Goal: Information Seeking & Learning: Check status

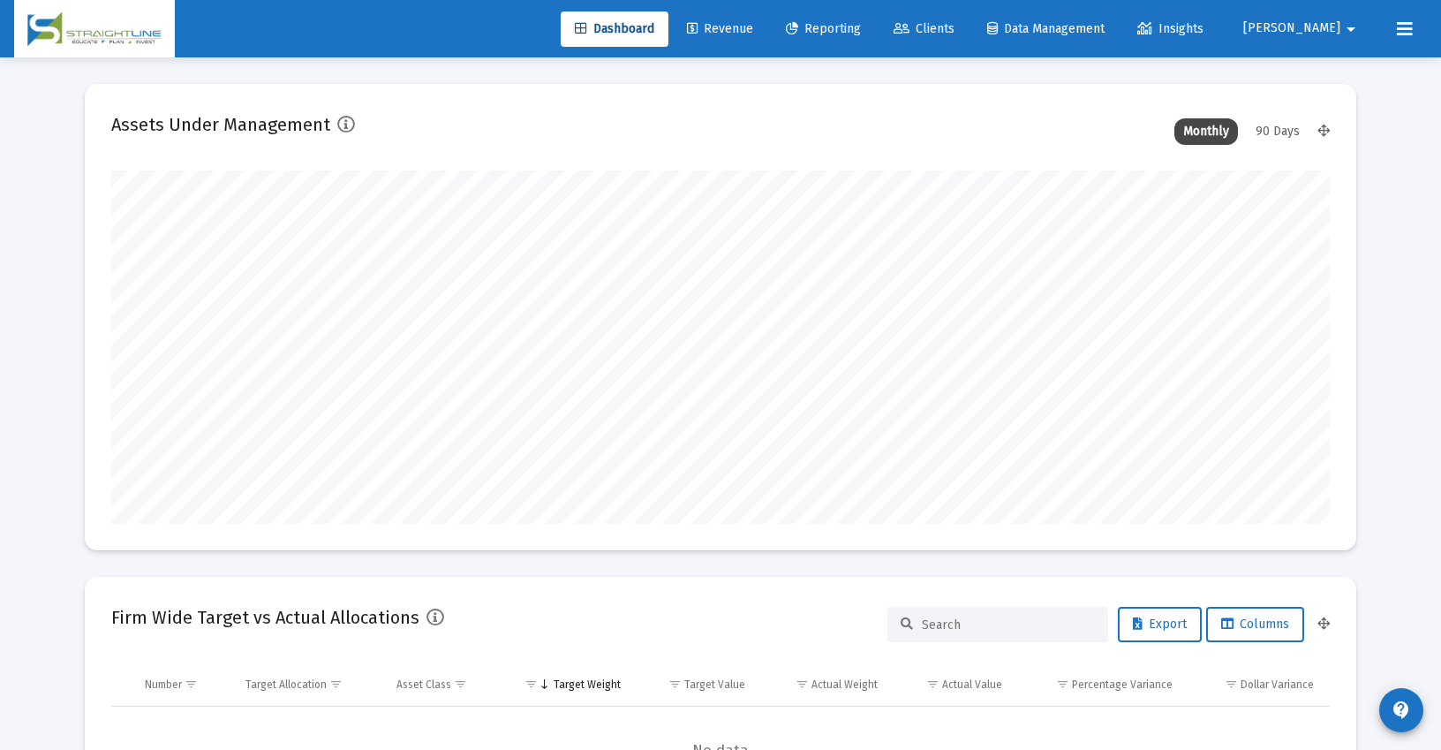
scroll to position [353, 656]
type input "[DATE]"
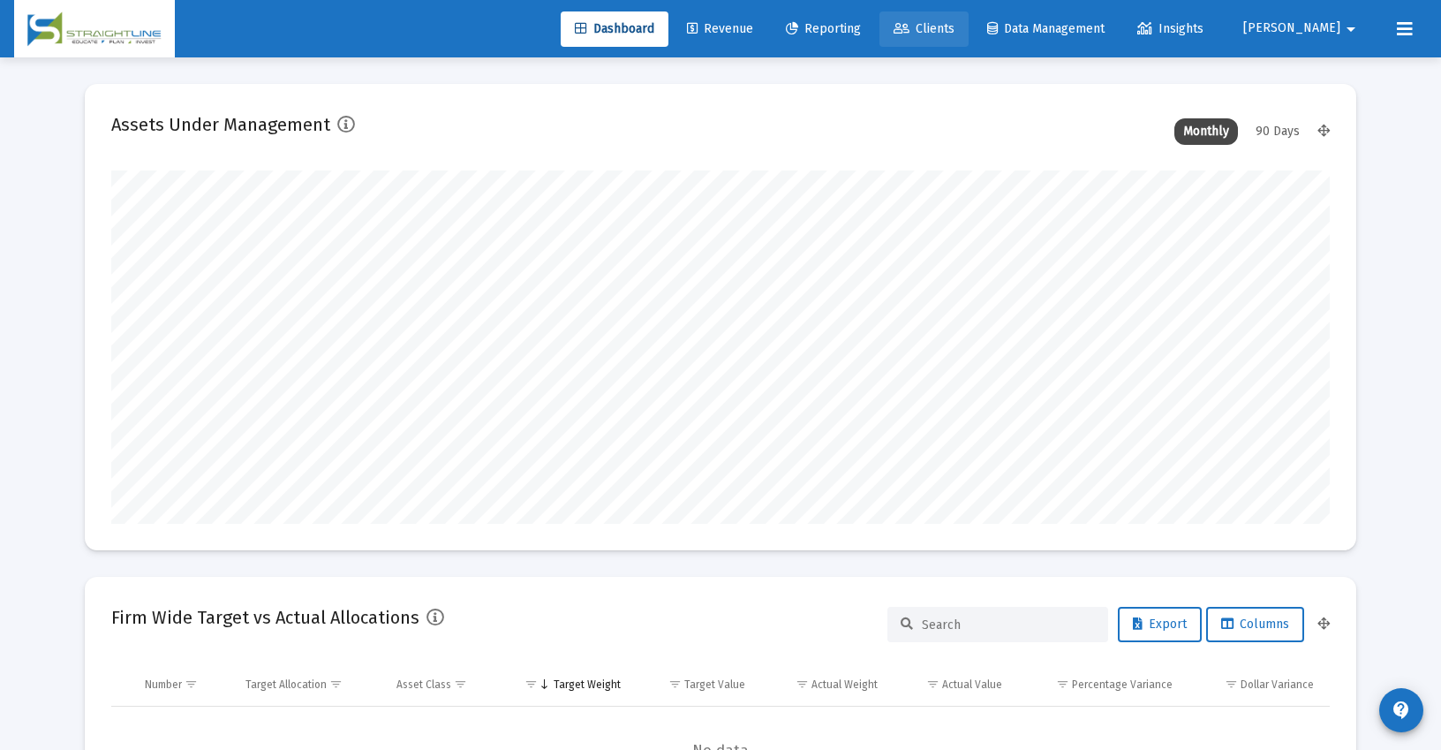
click at [955, 26] on span "Clients" at bounding box center [924, 28] width 61 height 15
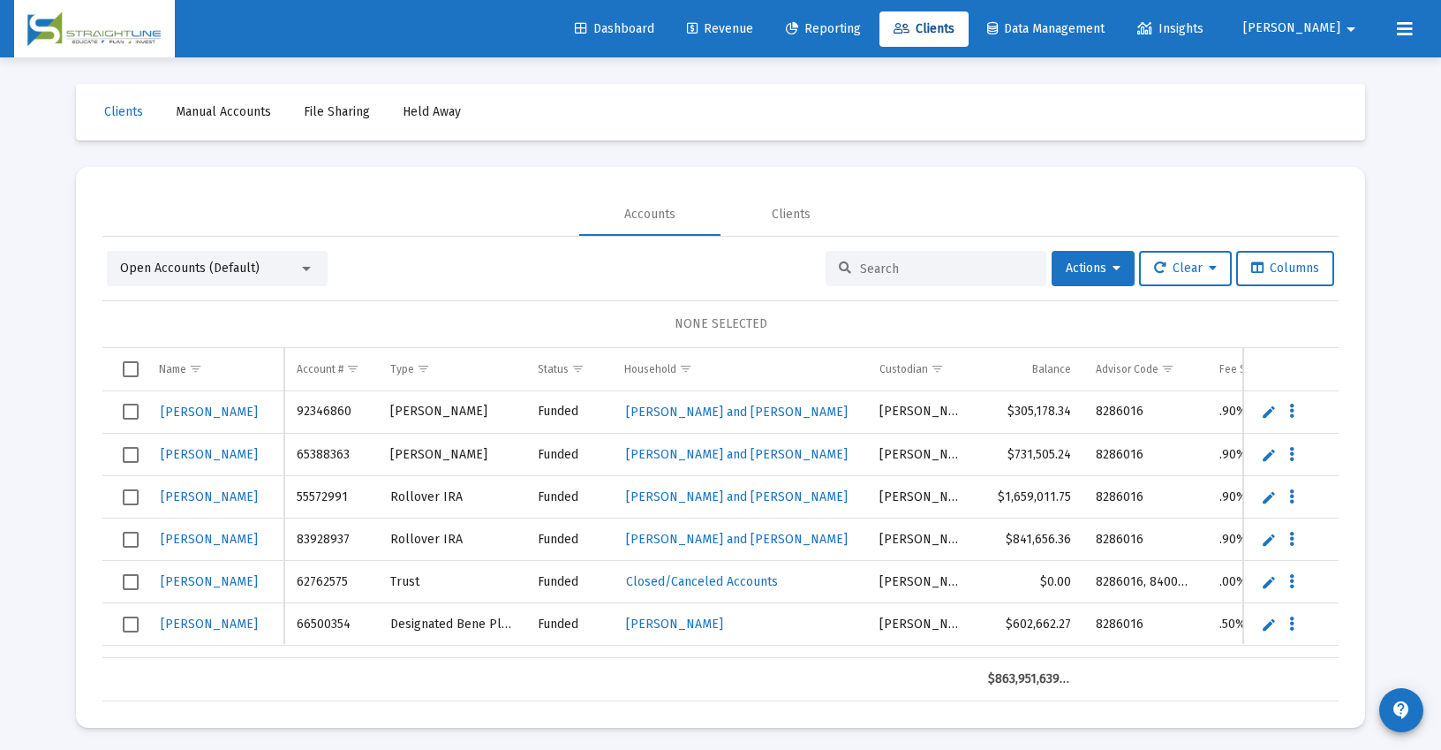
click at [867, 268] on input at bounding box center [946, 268] width 173 height 15
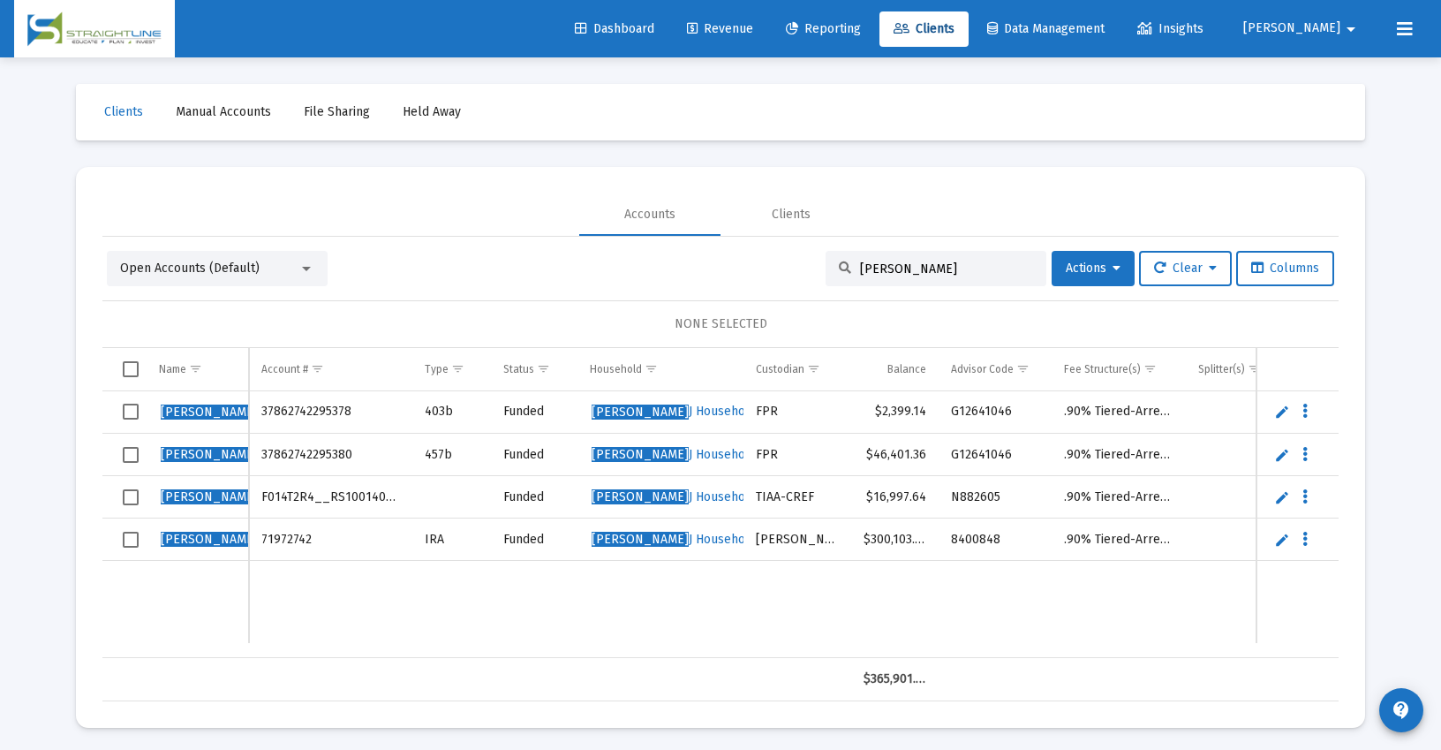
type input "[PERSON_NAME]"
click at [672, 412] on span "[PERSON_NAME] Household" at bounding box center [674, 411] width 165 height 15
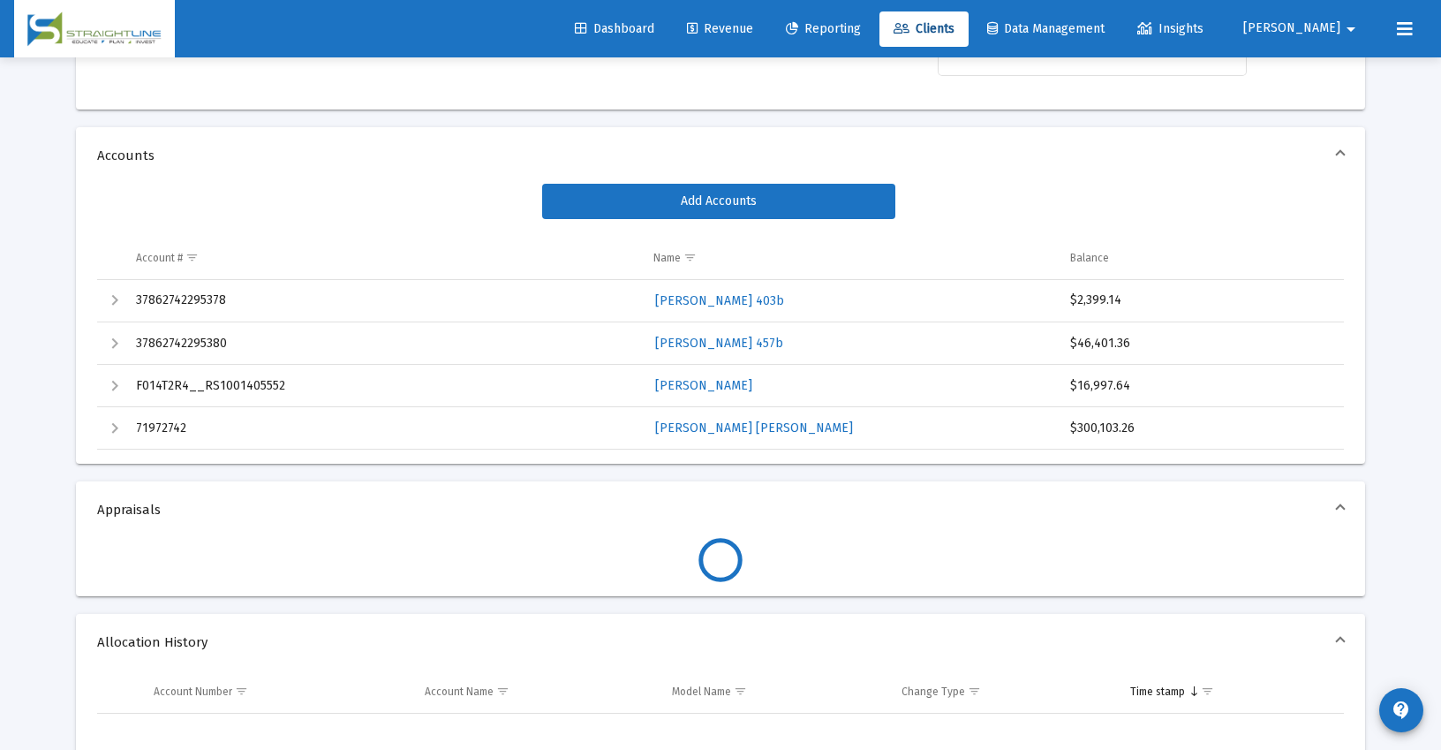
scroll to position [265, 0]
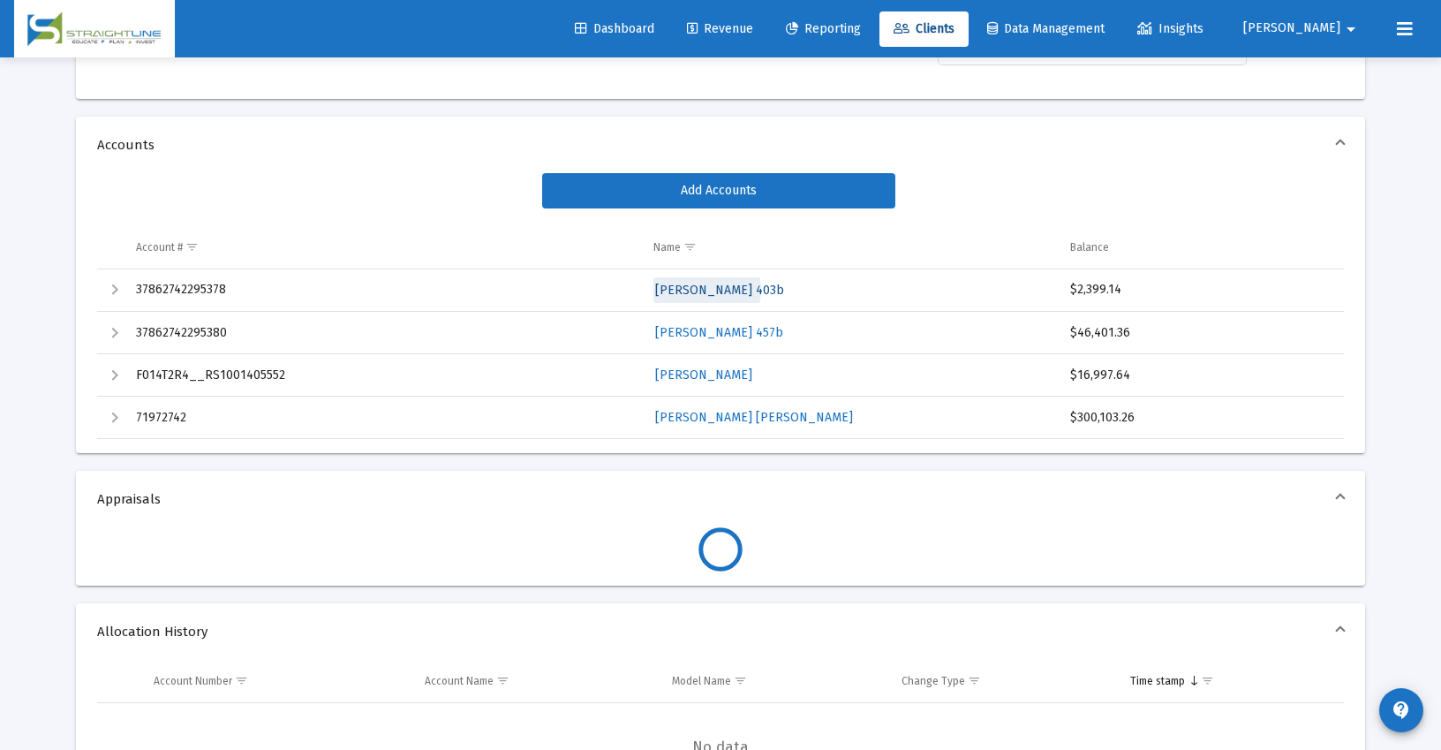
click at [706, 290] on span "[PERSON_NAME] 403b" at bounding box center [719, 290] width 129 height 15
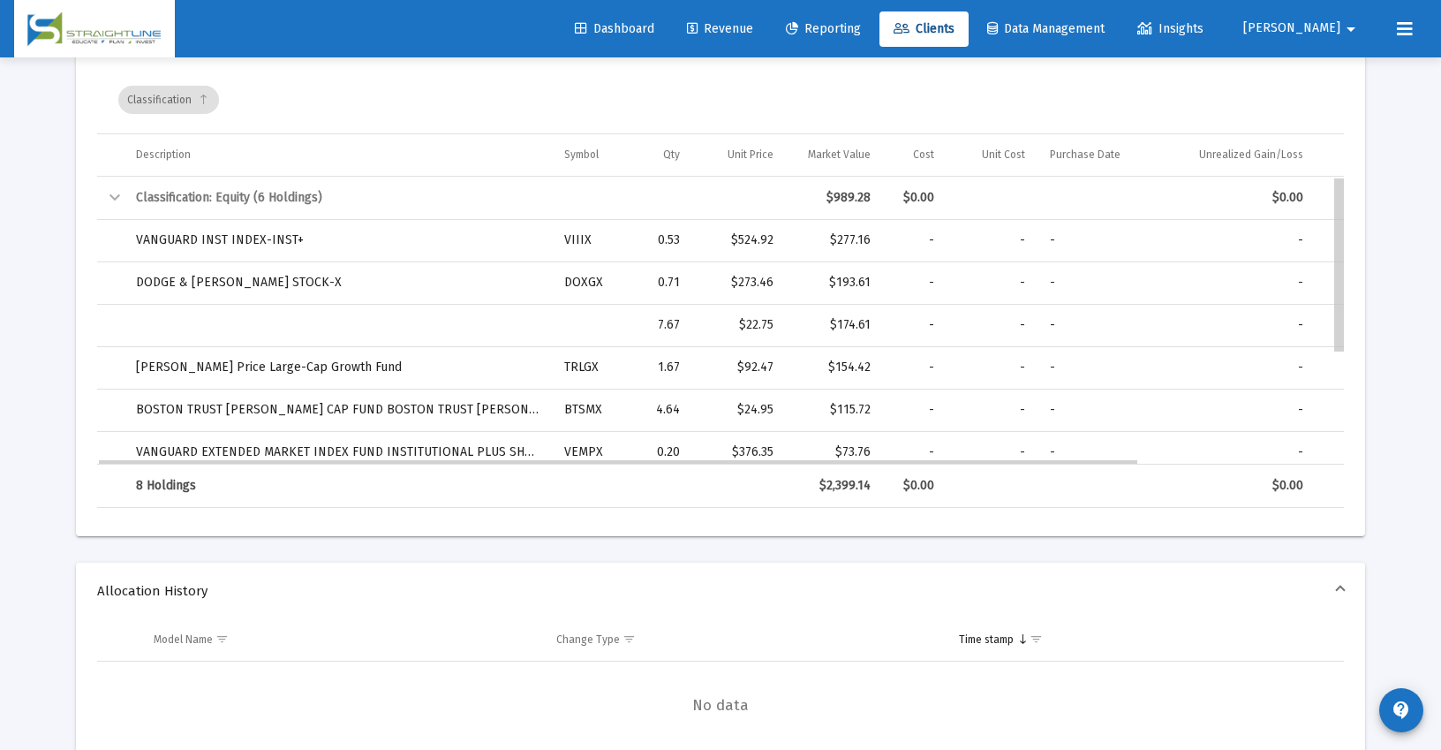
drag, startPoint x: 1342, startPoint y: 281, endPoint x: 1342, endPoint y: 263, distance: 17.7
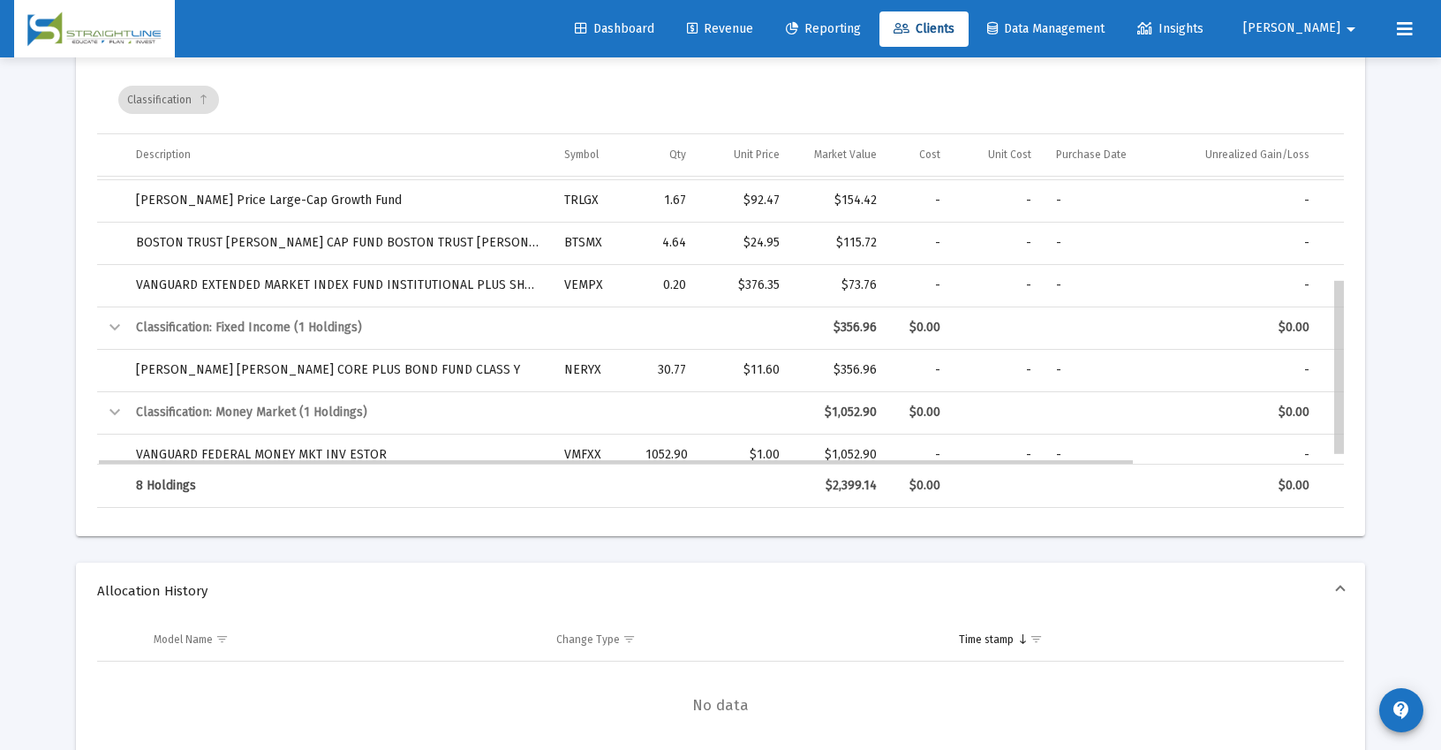
scroll to position [180, 0]
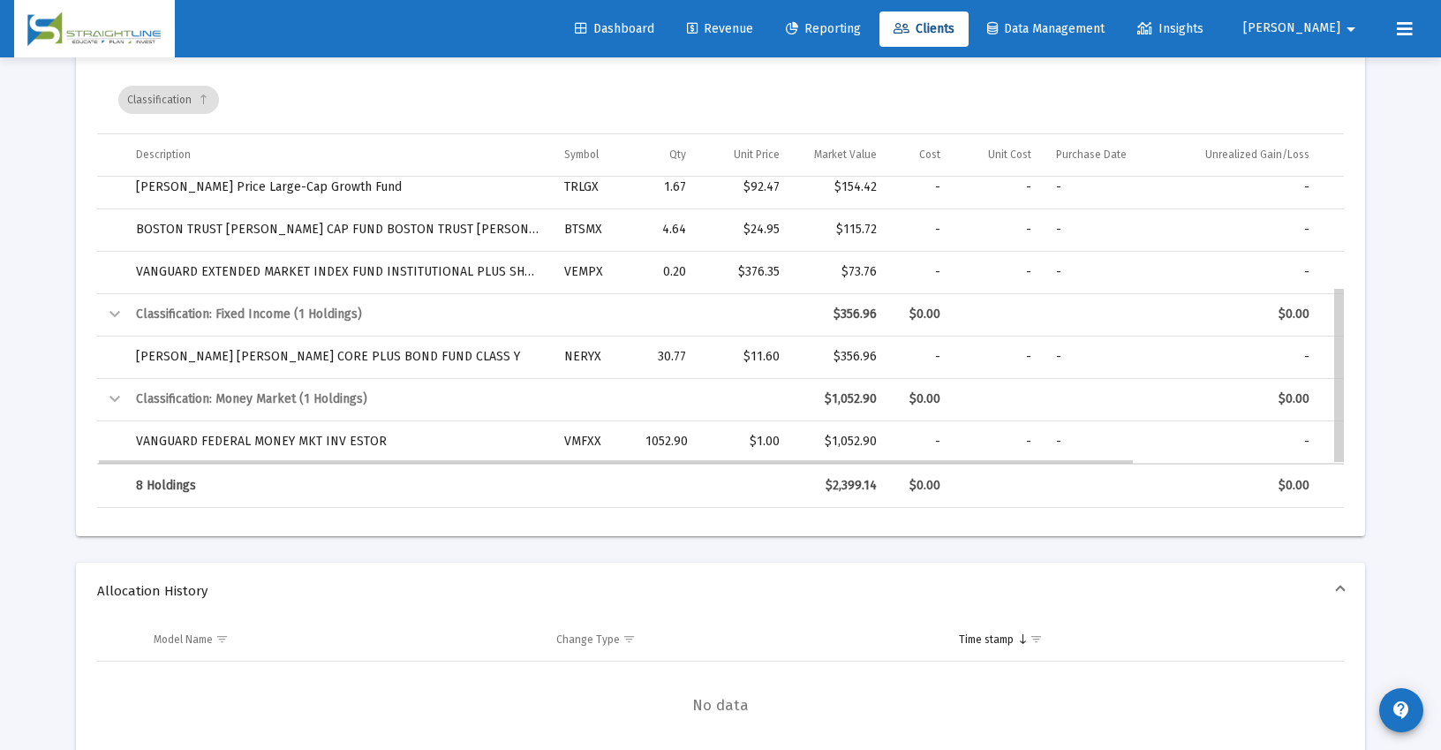
drag, startPoint x: 1341, startPoint y: 295, endPoint x: 1332, endPoint y: 442, distance: 147.7
drag, startPoint x: 1341, startPoint y: 349, endPoint x: 1349, endPoint y: 434, distance: 86.0
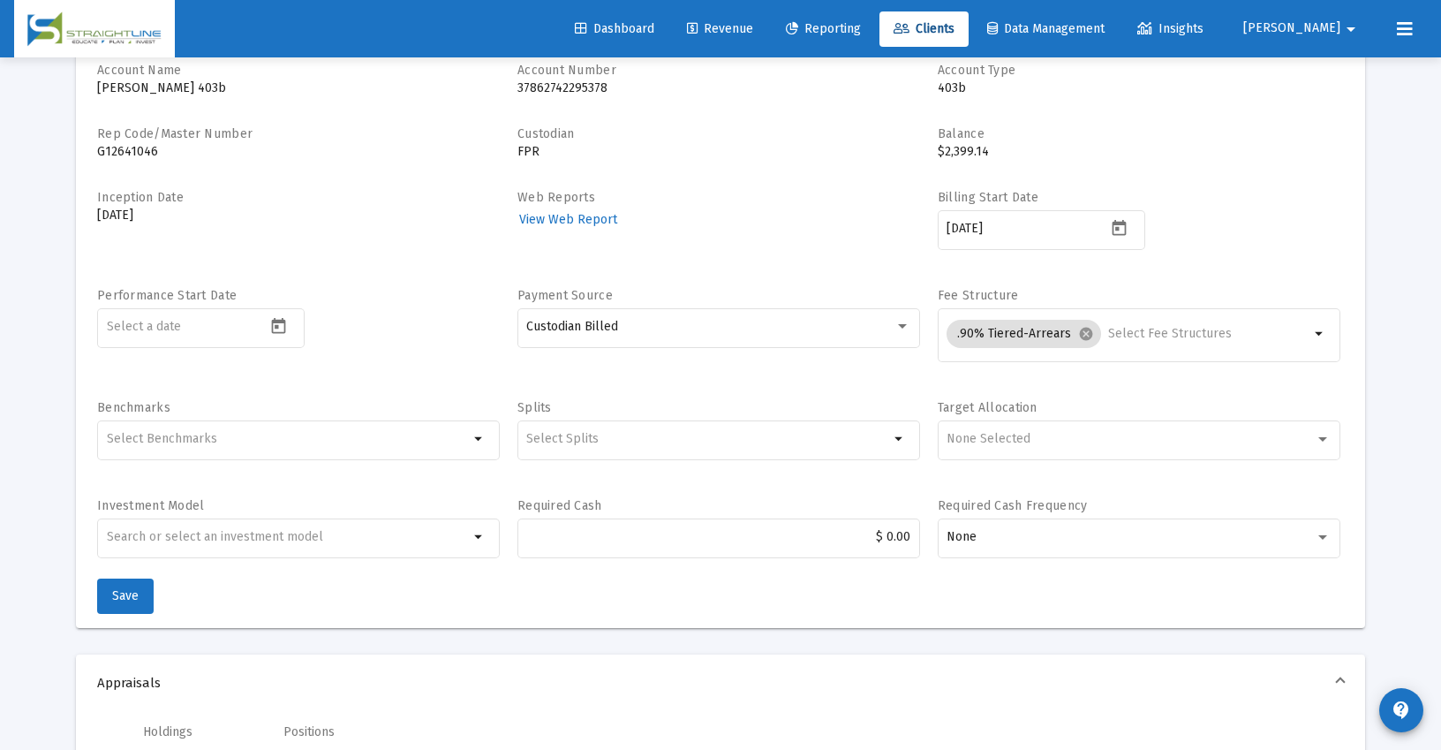
scroll to position [0, 0]
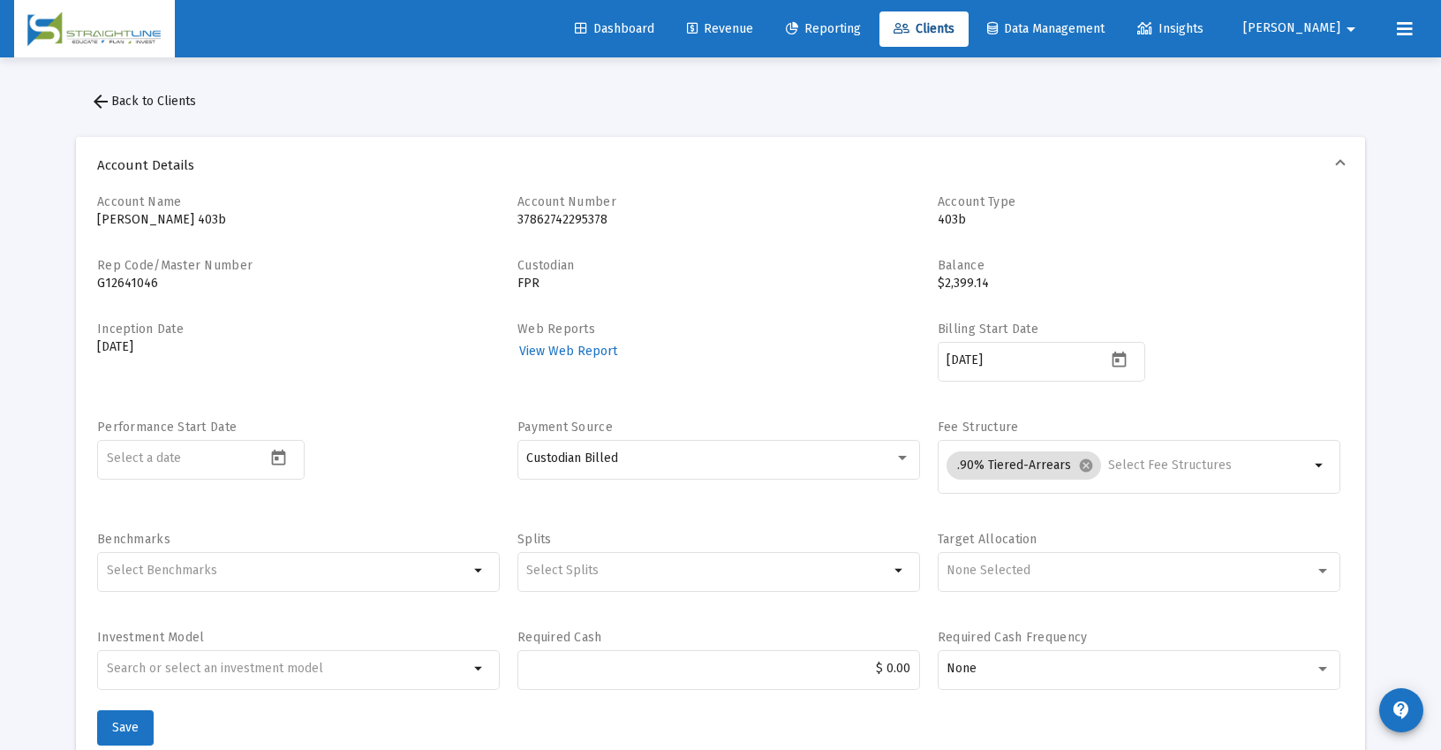
click at [146, 96] on span "arrow_back Back to Clients" at bounding box center [143, 101] width 106 height 15
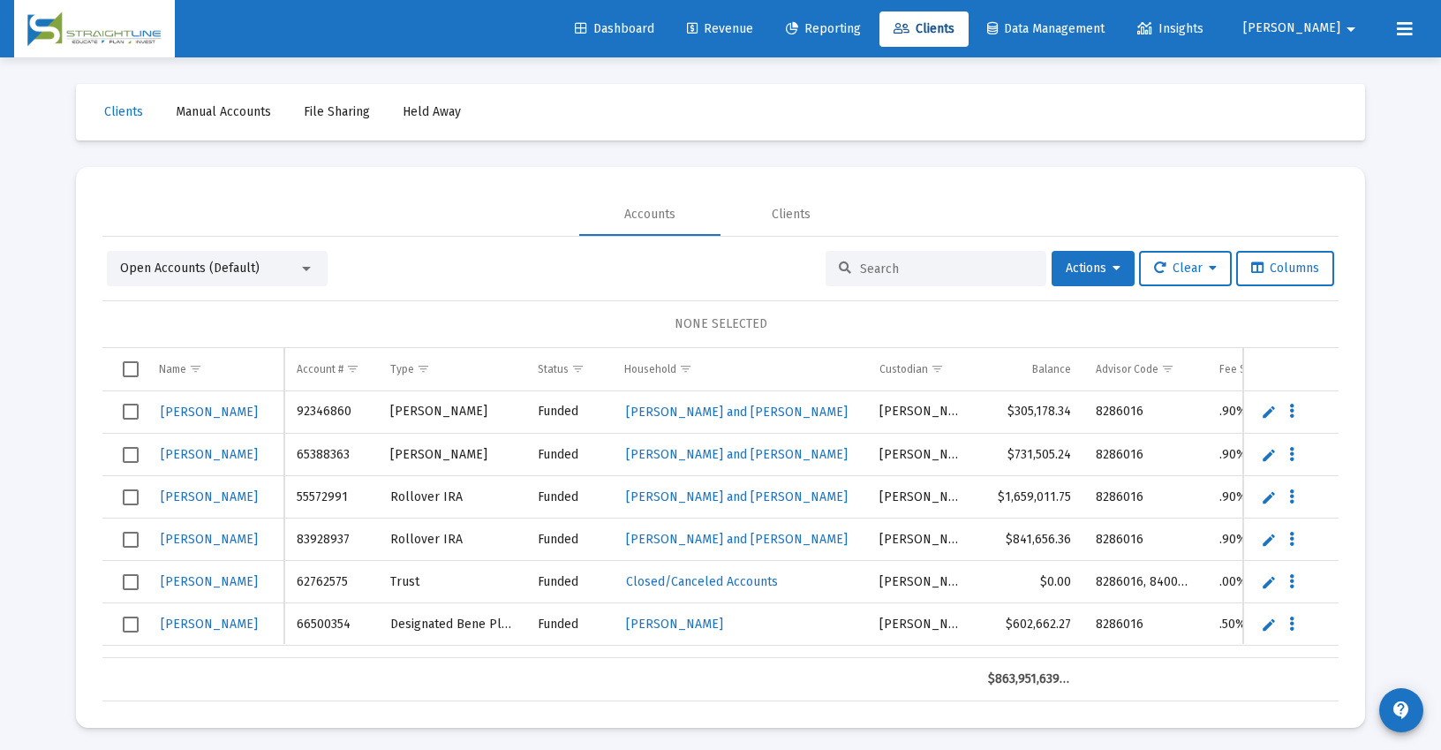
click at [865, 268] on input at bounding box center [946, 268] width 173 height 15
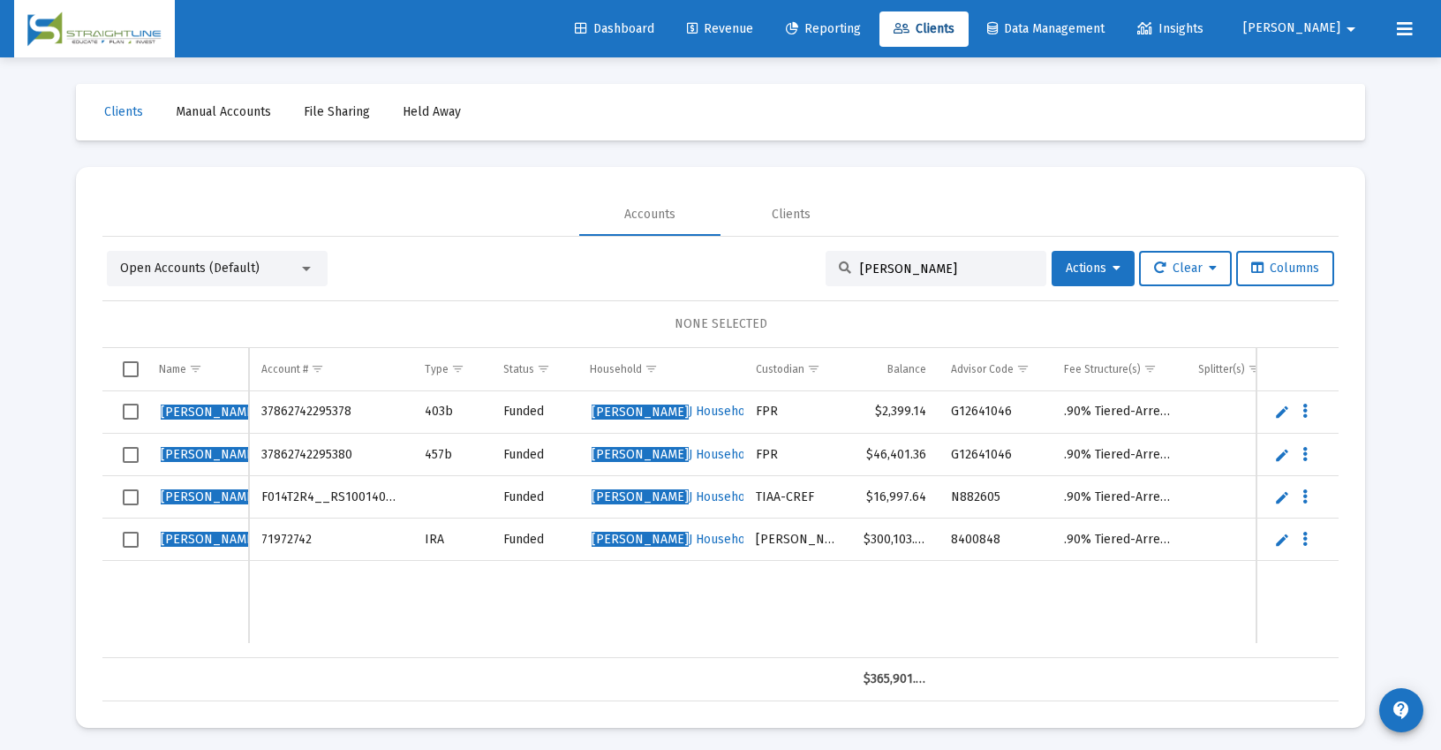
type input "[PERSON_NAME]"
click at [635, 455] on span "[PERSON_NAME]" at bounding box center [640, 454] width 97 height 15
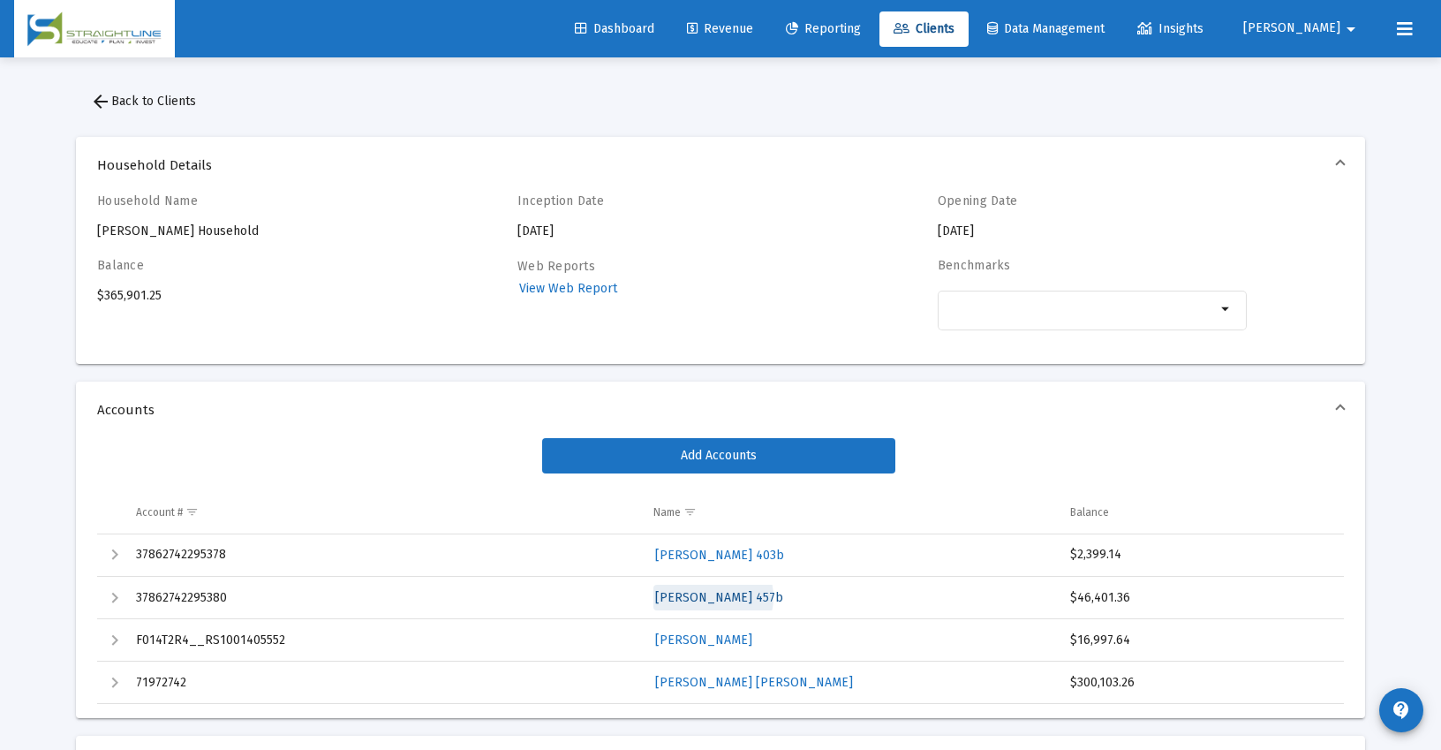
click at [713, 597] on span "[PERSON_NAME] 457b" at bounding box center [719, 597] width 128 height 15
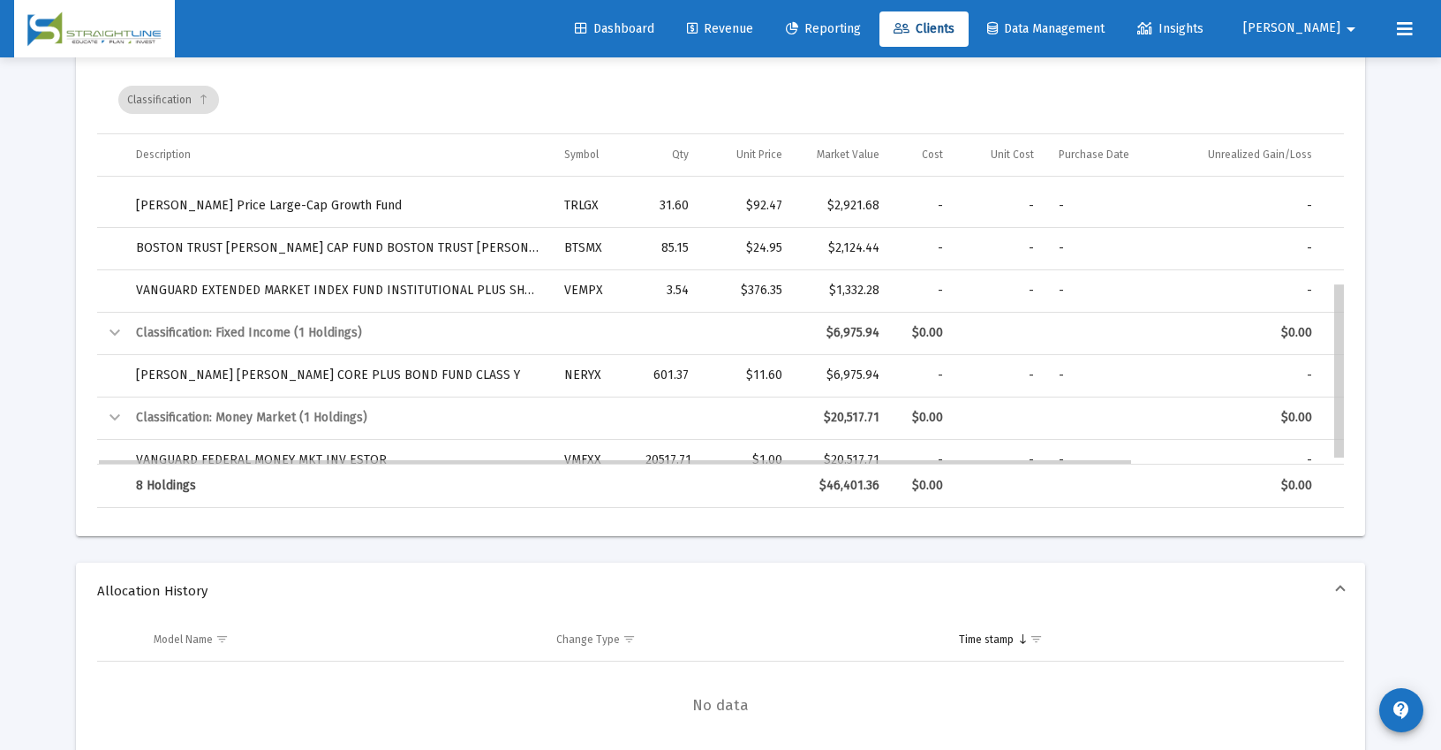
scroll to position [180, 0]
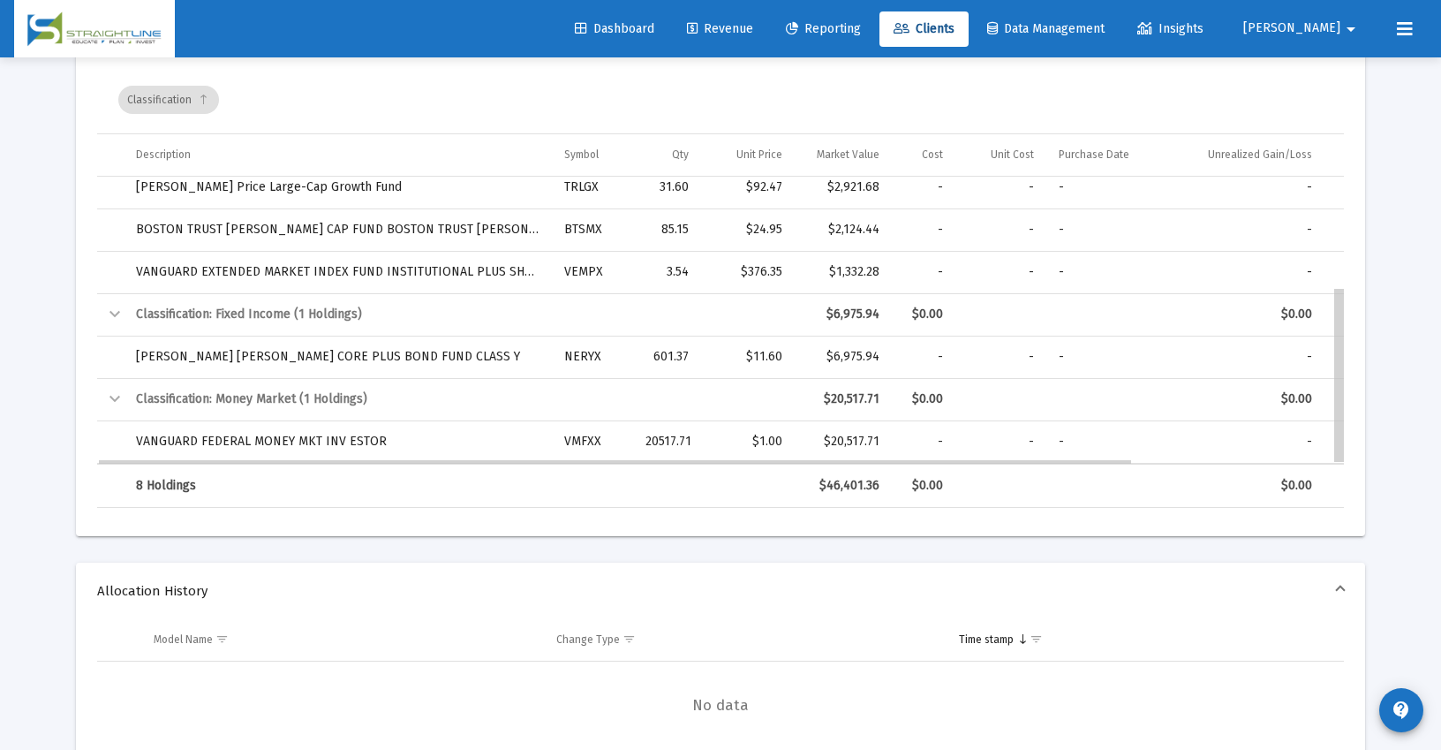
drag, startPoint x: 1341, startPoint y: 268, endPoint x: 1334, endPoint y: 392, distance: 123.8
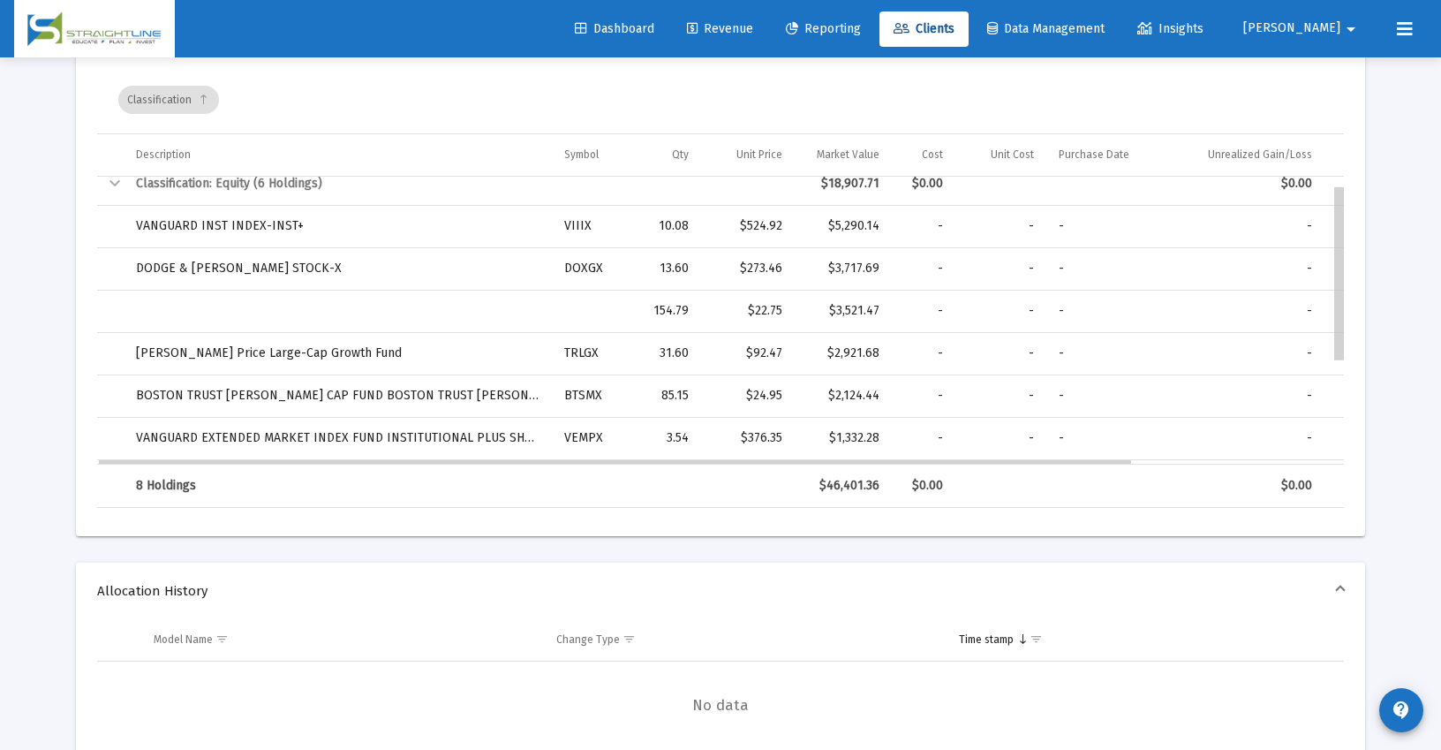
scroll to position [0, 0]
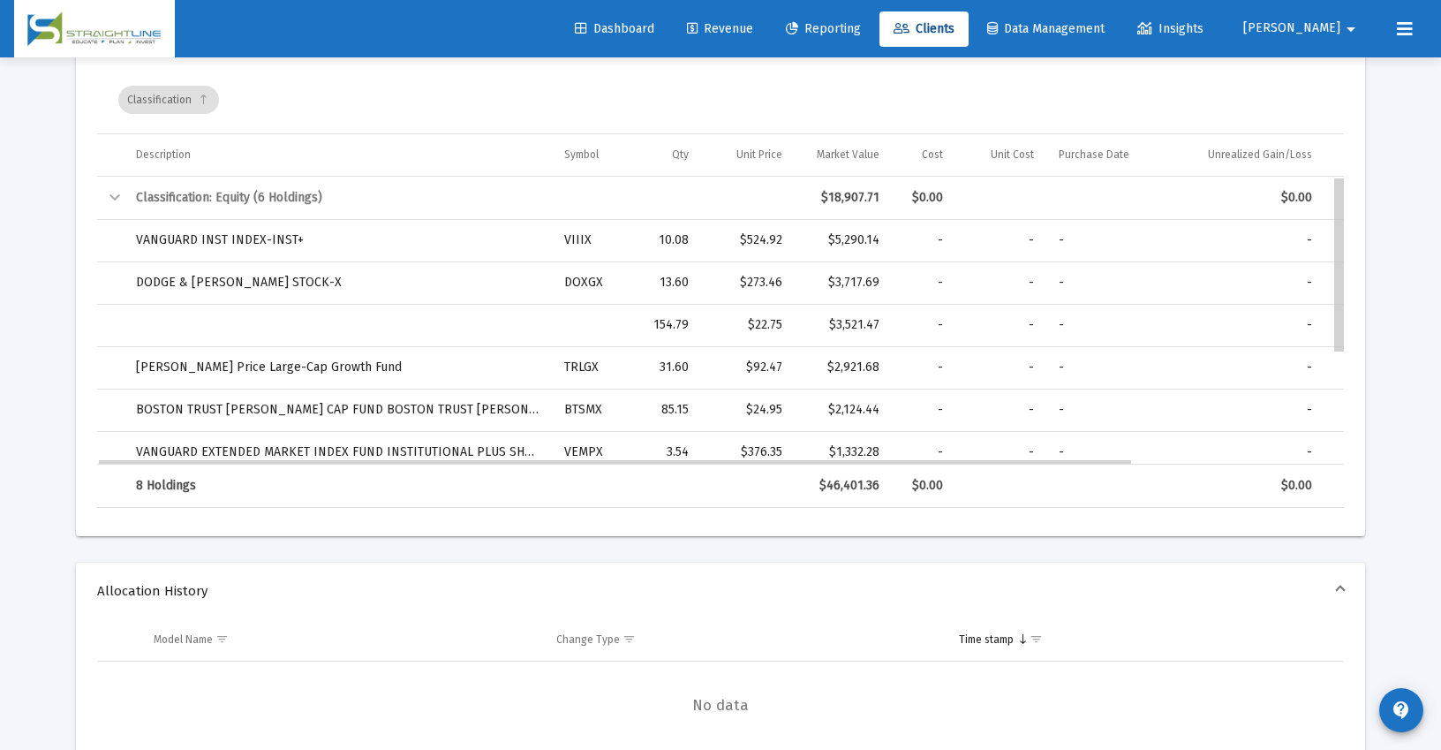
drag, startPoint x: 1343, startPoint y: 422, endPoint x: 1340, endPoint y: 256, distance: 166.0
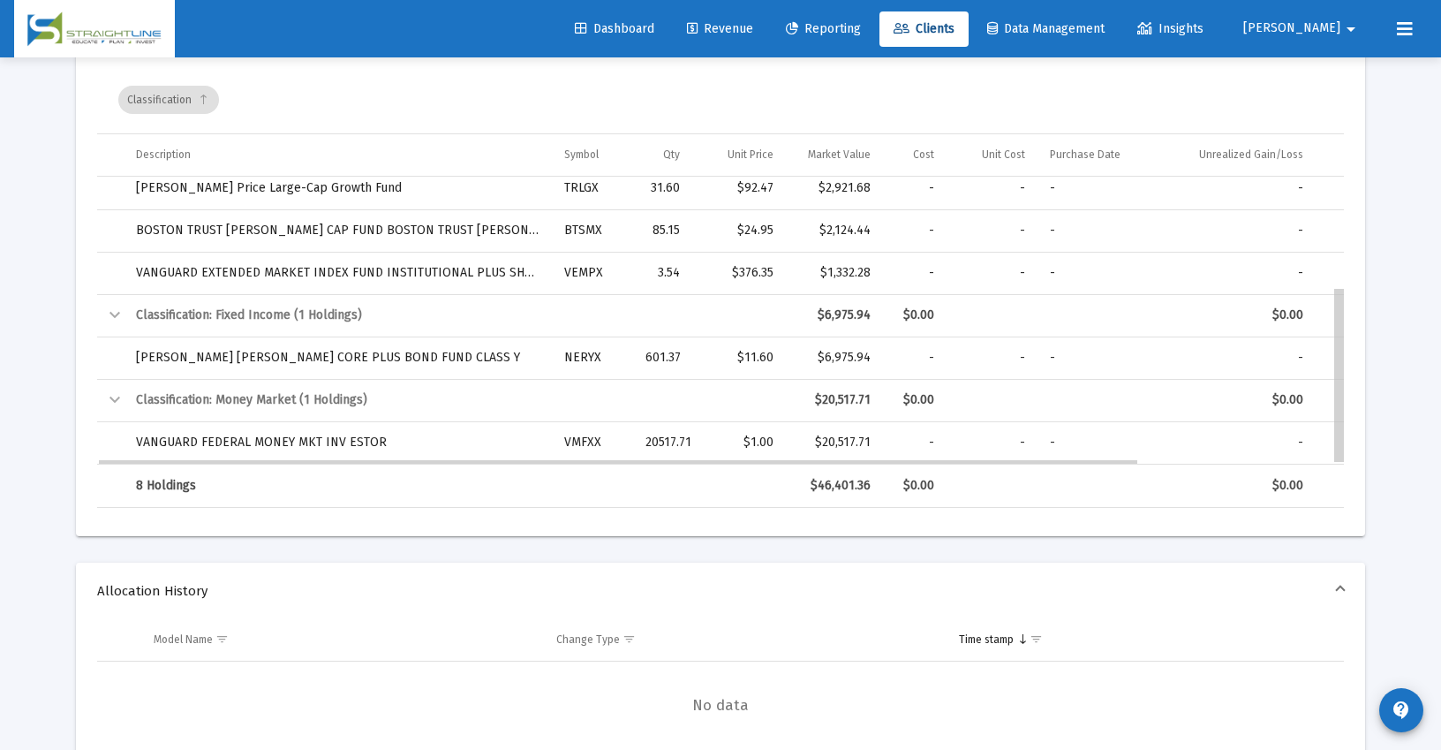
scroll to position [180, 0]
drag, startPoint x: 1340, startPoint y: 270, endPoint x: 1326, endPoint y: 435, distance: 165.7
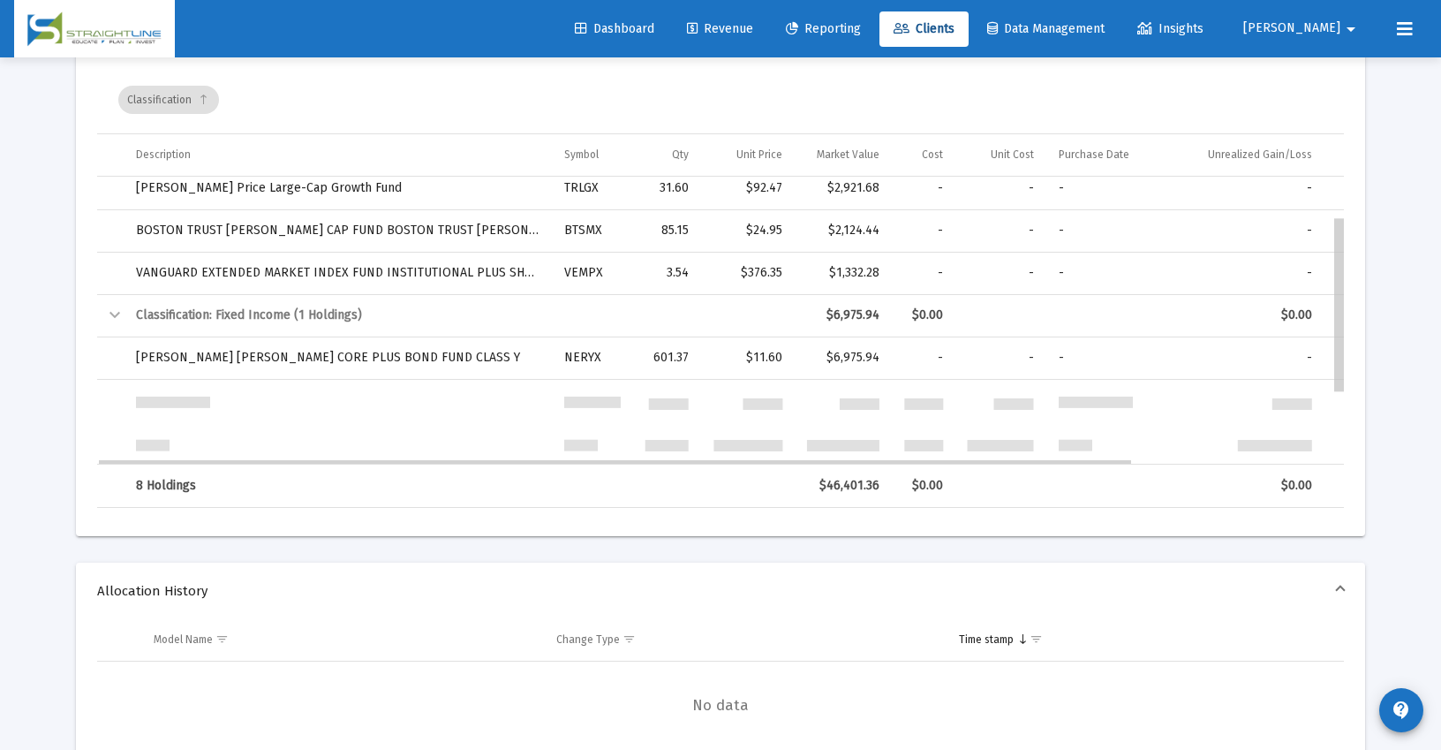
scroll to position [0, 0]
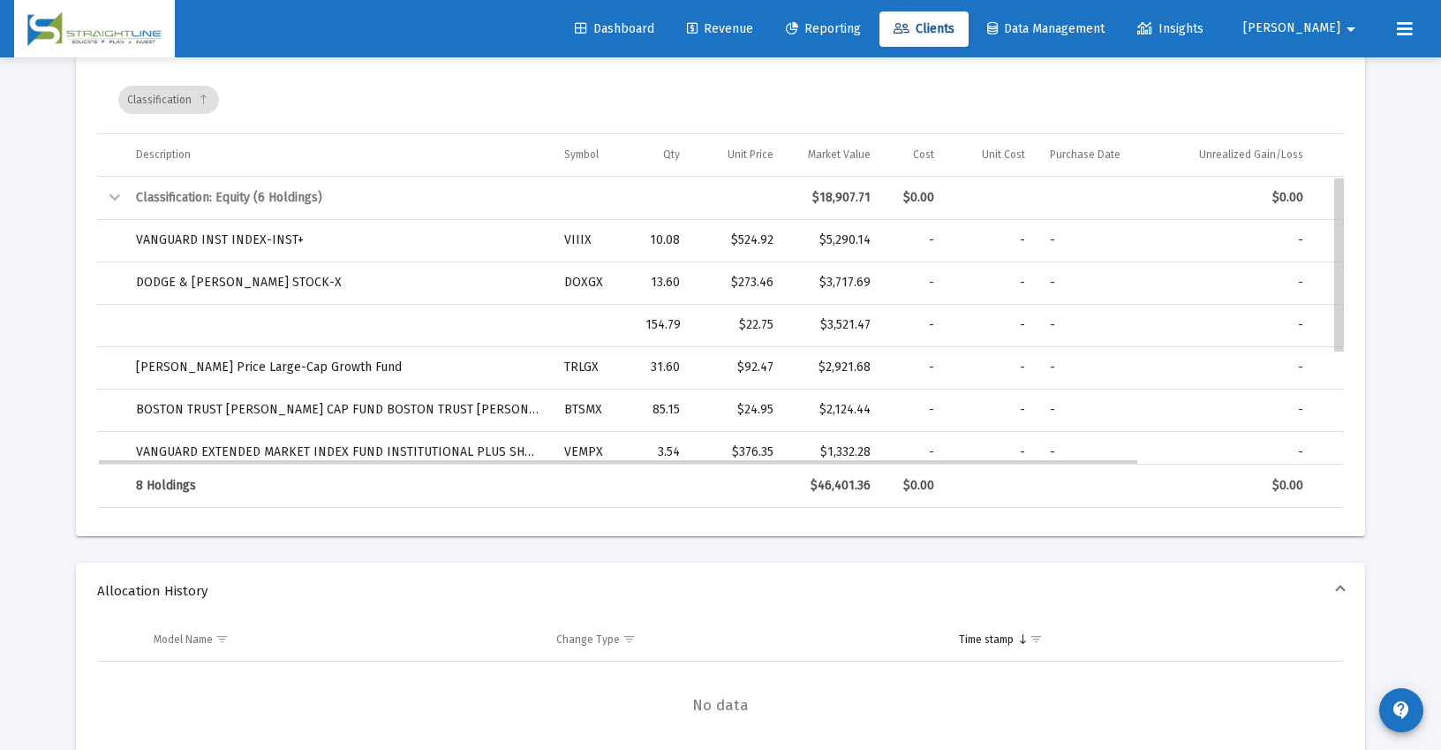
drag, startPoint x: 1340, startPoint y: 437, endPoint x: 1337, endPoint y: 262, distance: 174.9
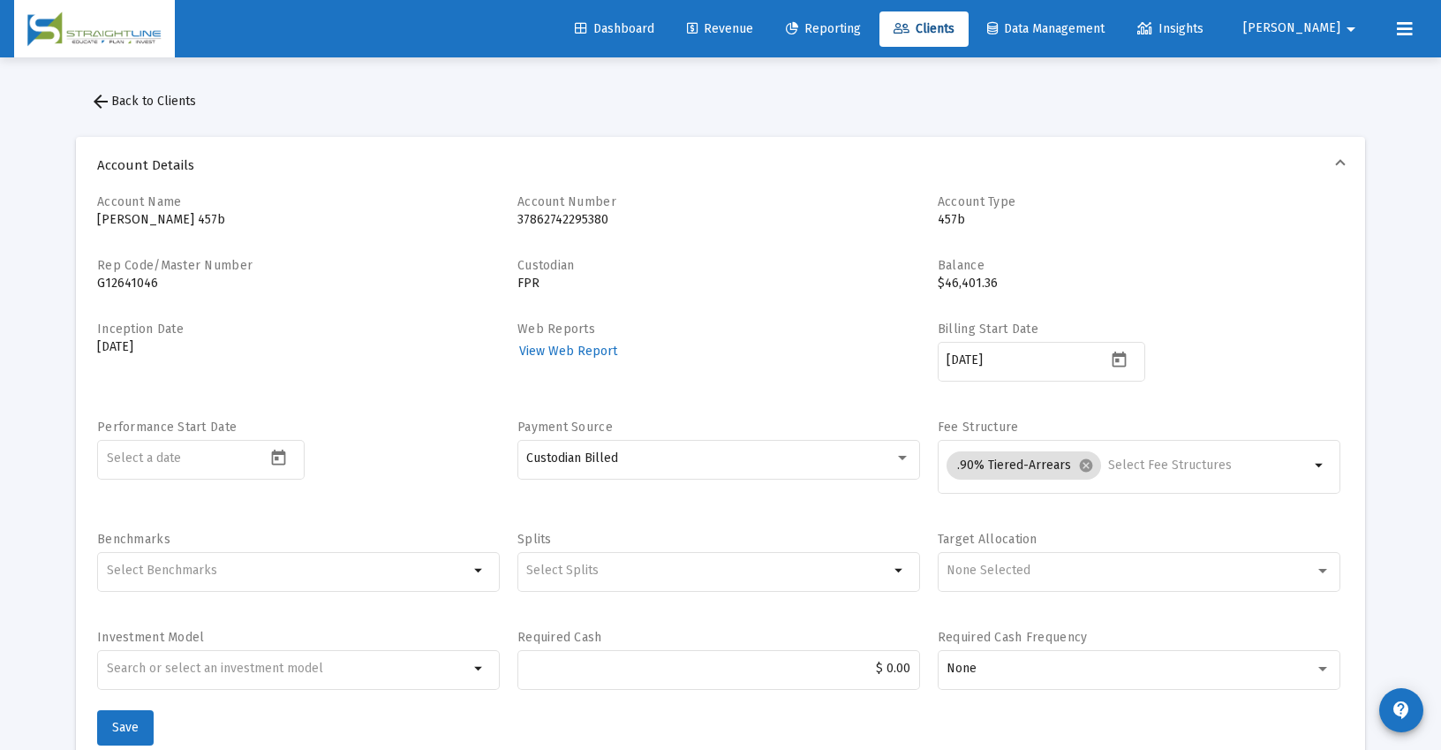
click at [148, 104] on span "arrow_back Back to Clients" at bounding box center [143, 101] width 106 height 15
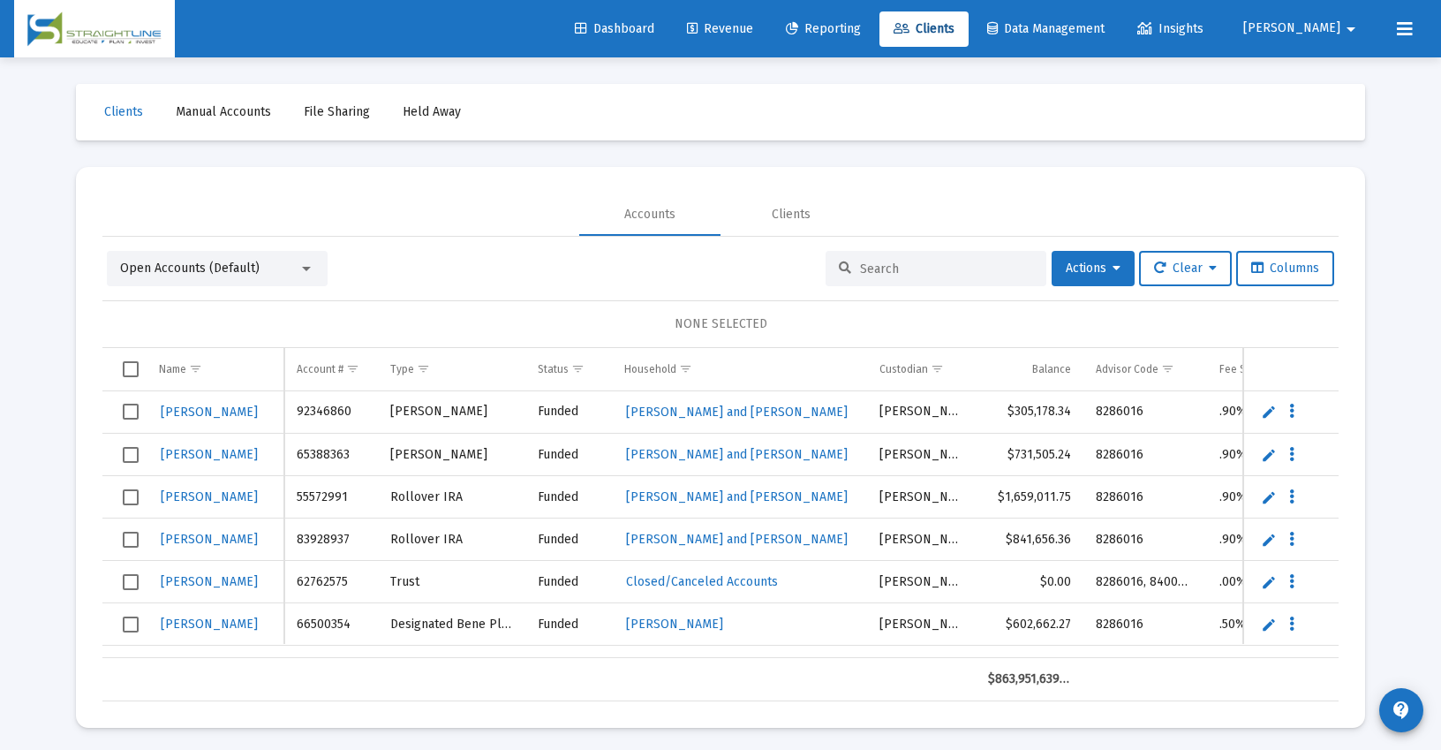
click at [869, 259] on div at bounding box center [936, 268] width 221 height 35
click at [863, 278] on div at bounding box center [936, 268] width 221 height 35
click at [862, 268] on input at bounding box center [946, 268] width 173 height 15
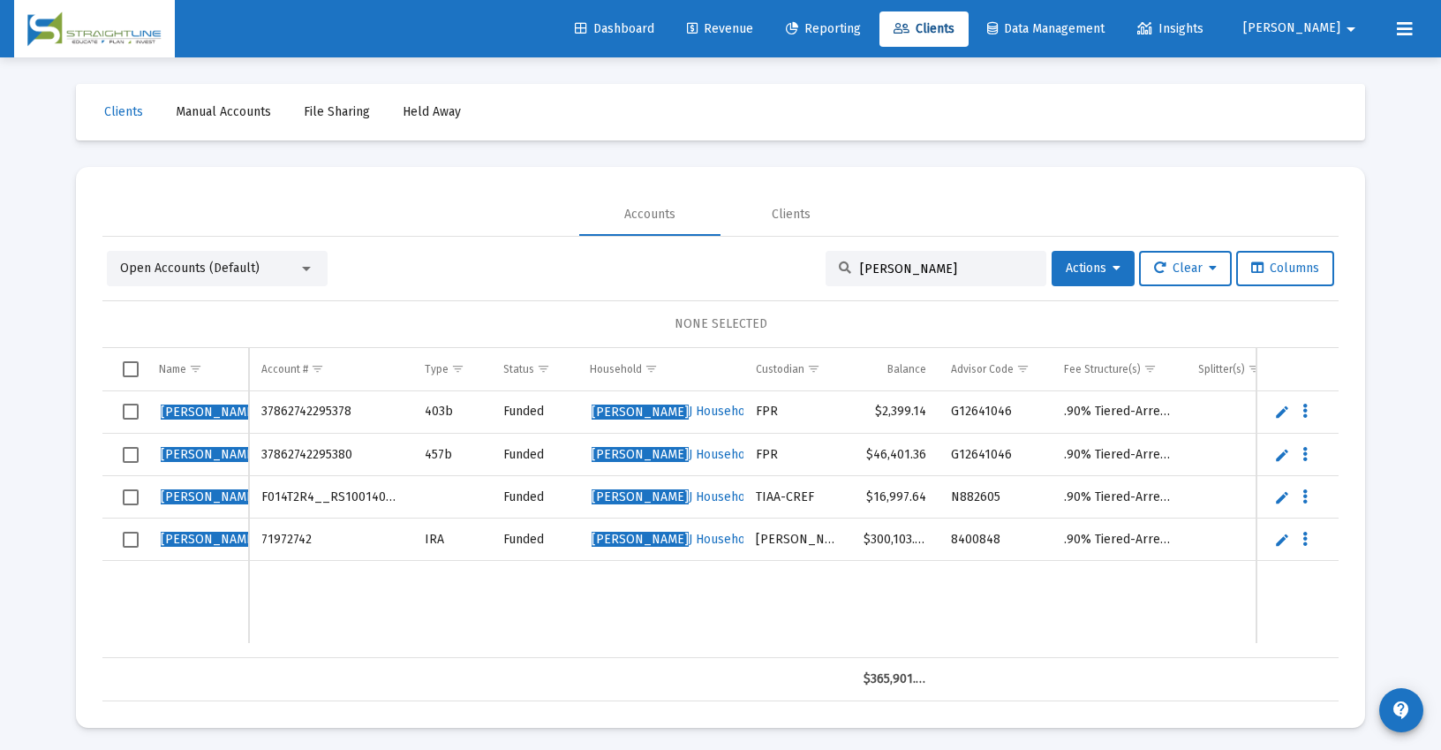
type input "[PERSON_NAME]"
click at [619, 495] on span "[PERSON_NAME]" at bounding box center [640, 496] width 97 height 15
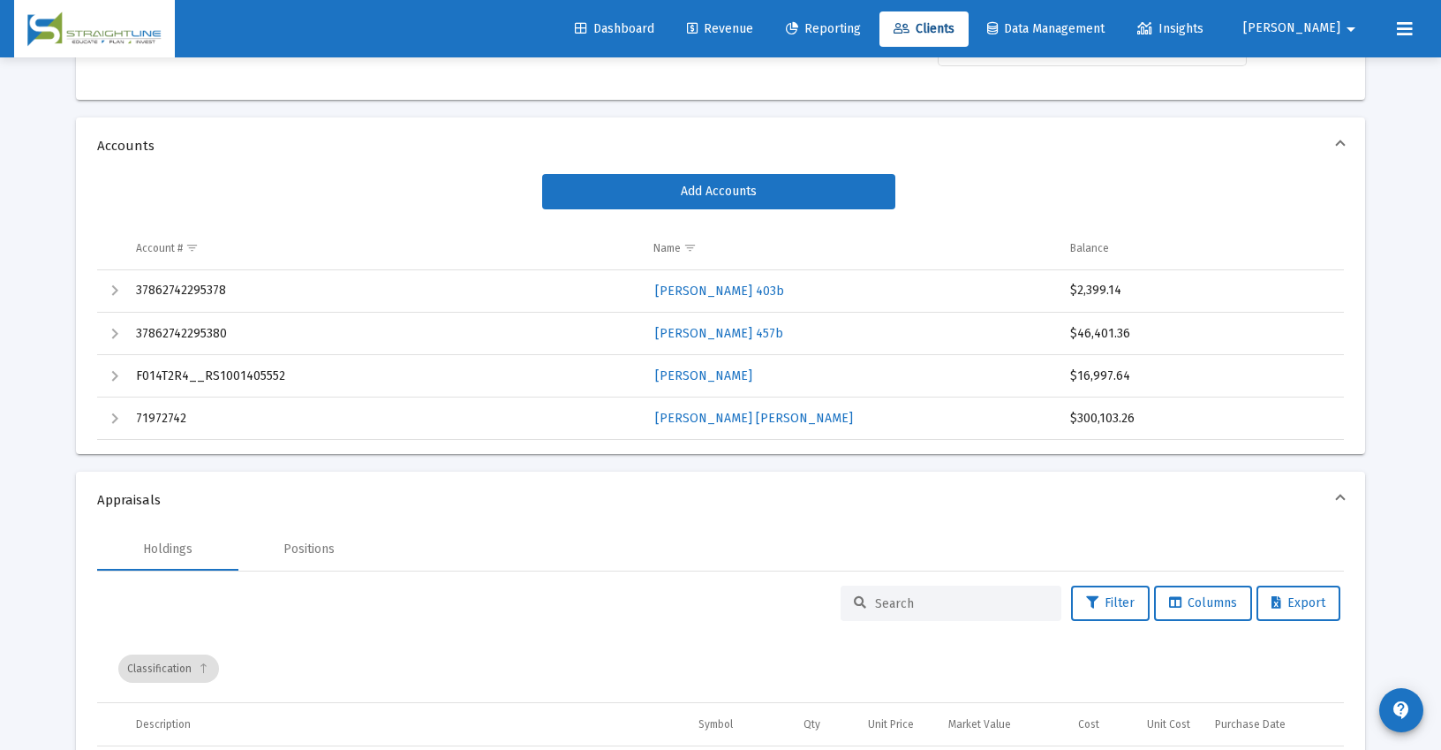
scroll to position [265, 0]
click at [678, 375] on span "[PERSON_NAME]" at bounding box center [703, 374] width 97 height 15
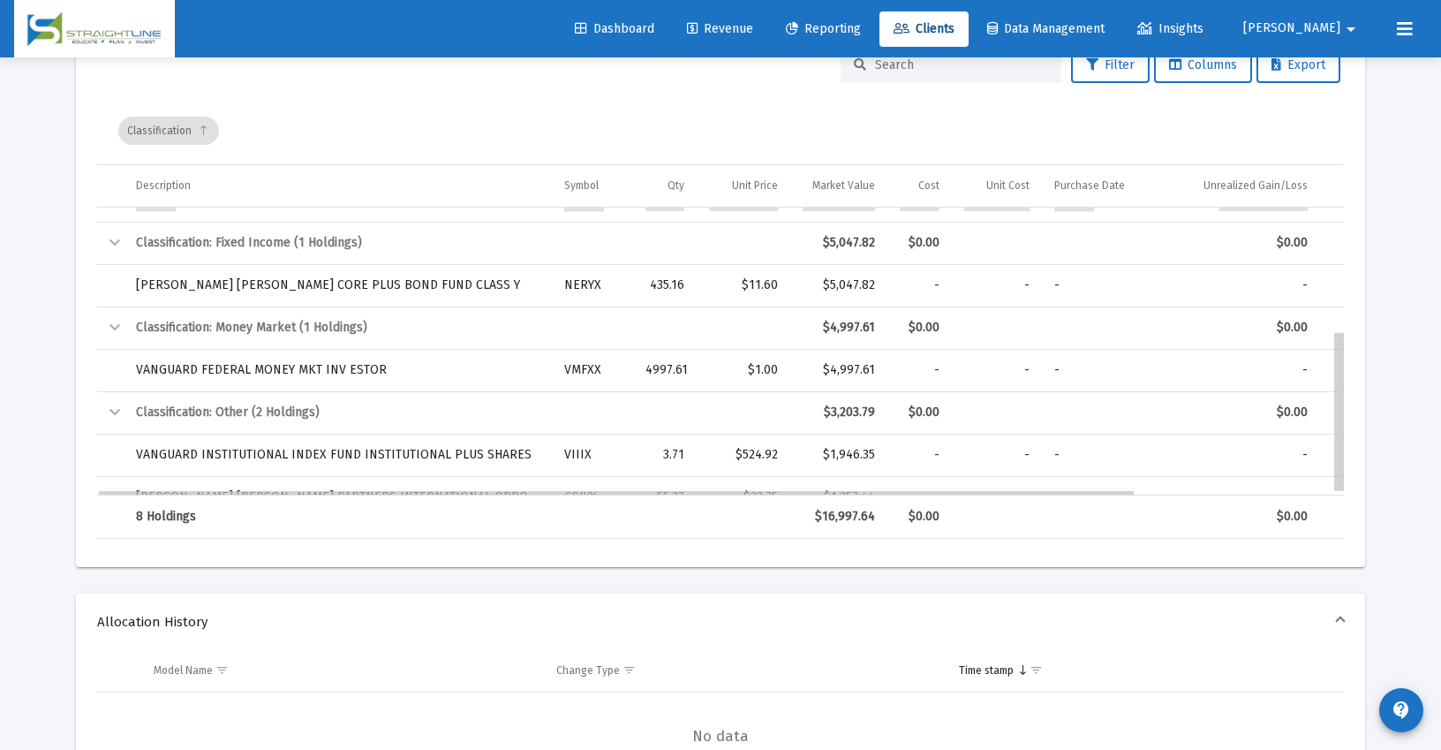
scroll to position [222, 0]
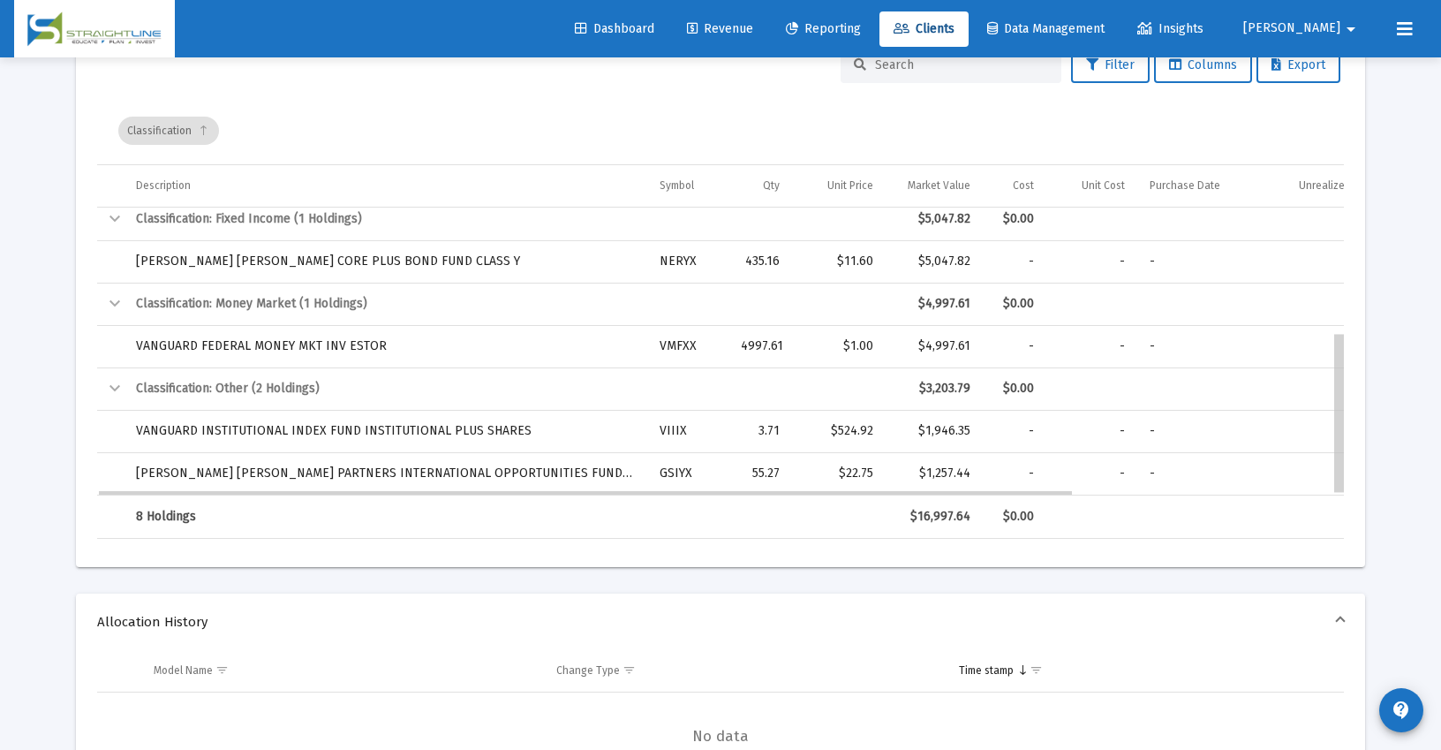
drag, startPoint x: 1343, startPoint y: 291, endPoint x: 1344, endPoint y: 433, distance: 142.2
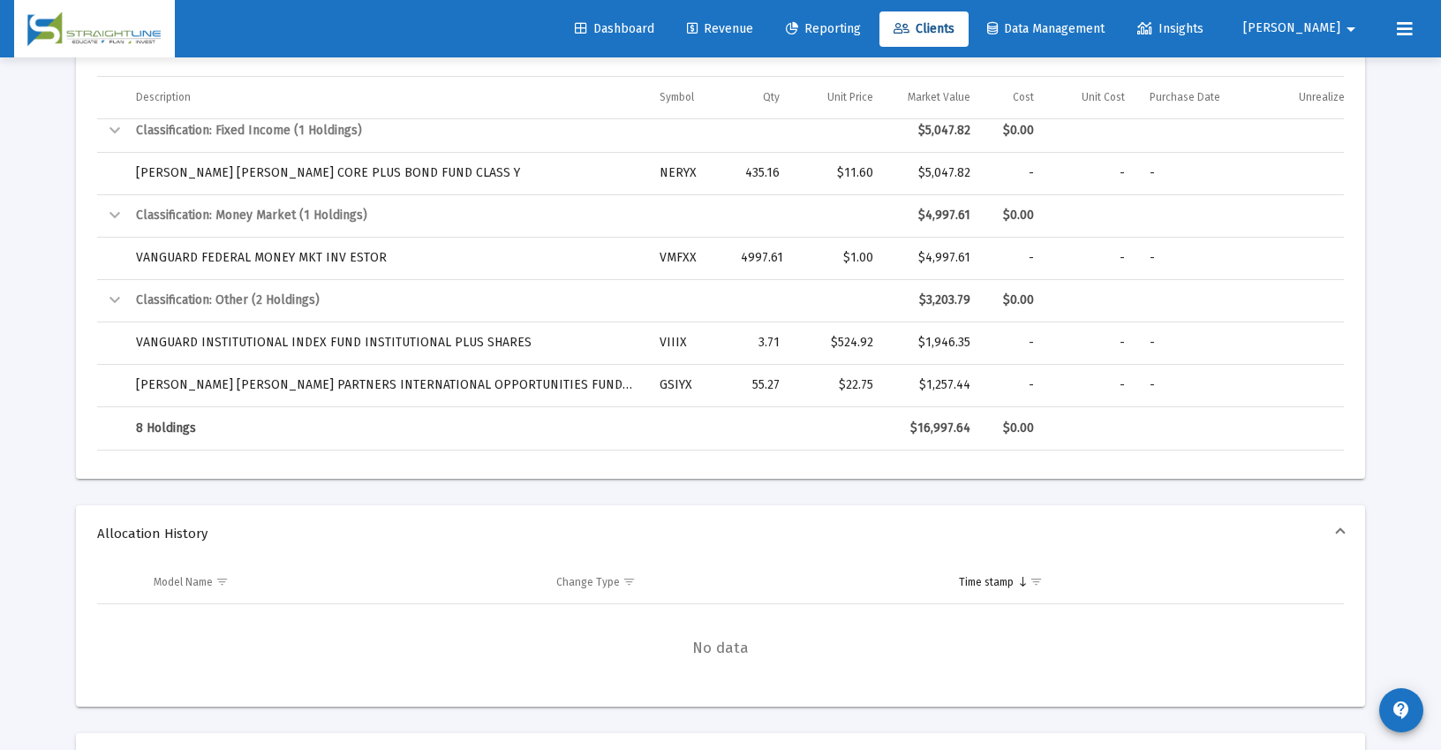
scroll to position [223, 0]
drag, startPoint x: 1340, startPoint y: 370, endPoint x: 1377, endPoint y: 345, distance: 44.6
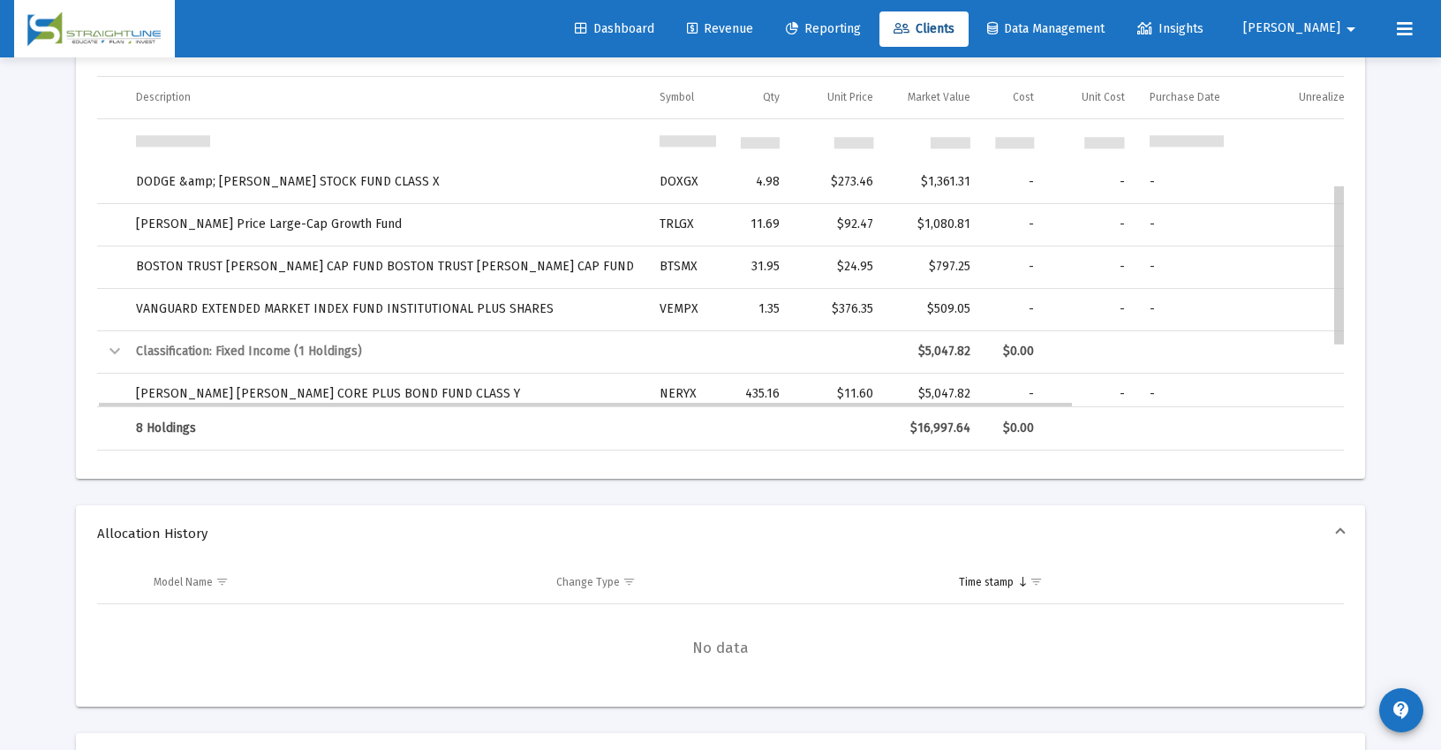
scroll to position [0, 0]
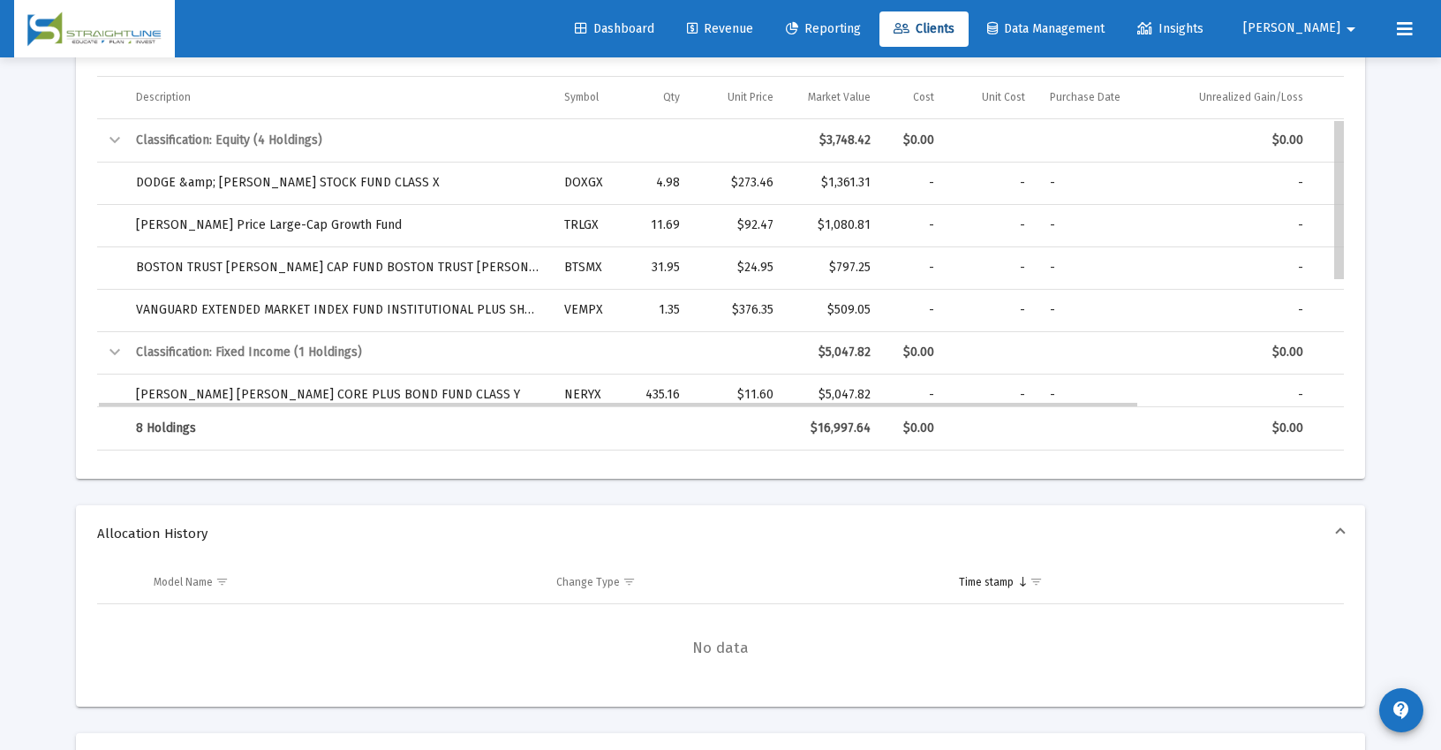
drag, startPoint x: 1338, startPoint y: 200, endPoint x: 1223, endPoint y: 145, distance: 127.6
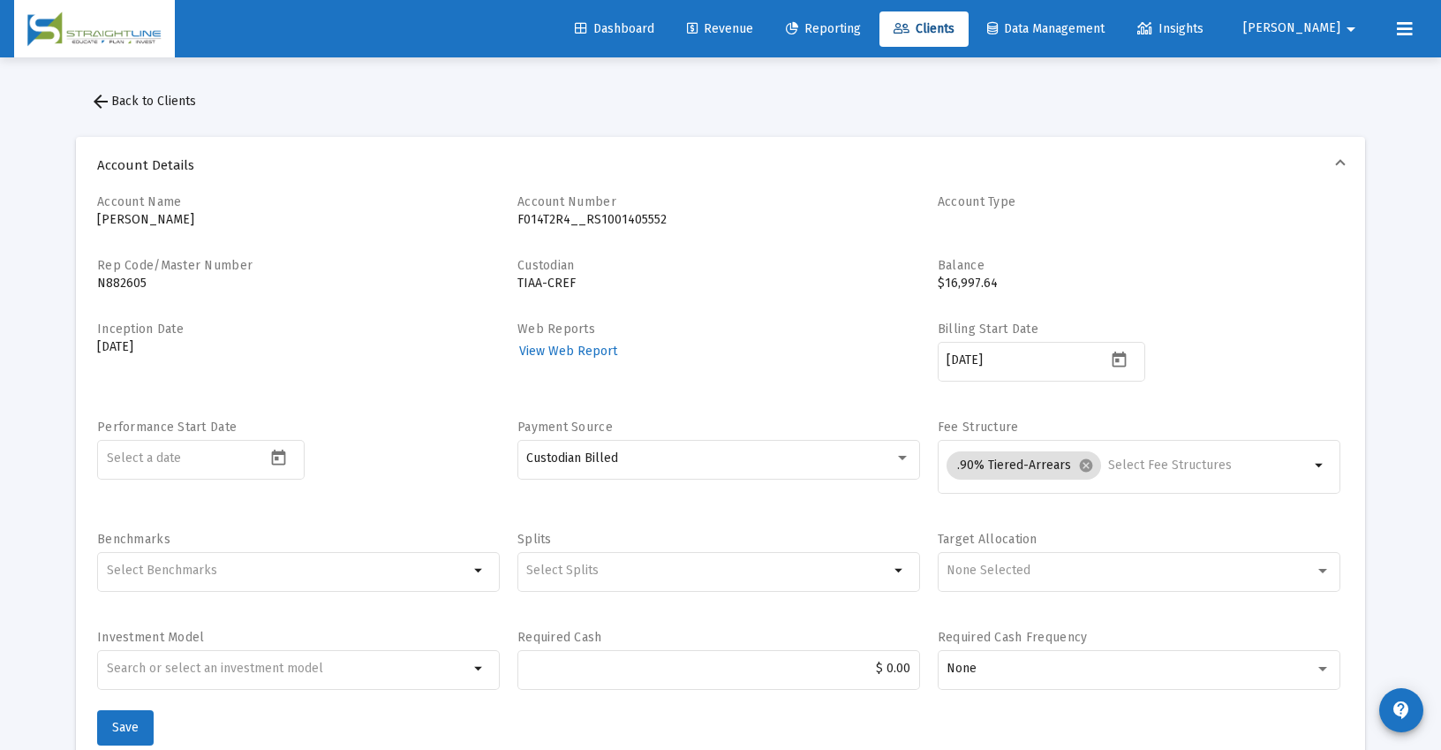
click at [147, 95] on span "arrow_back Back to Clients" at bounding box center [143, 101] width 106 height 15
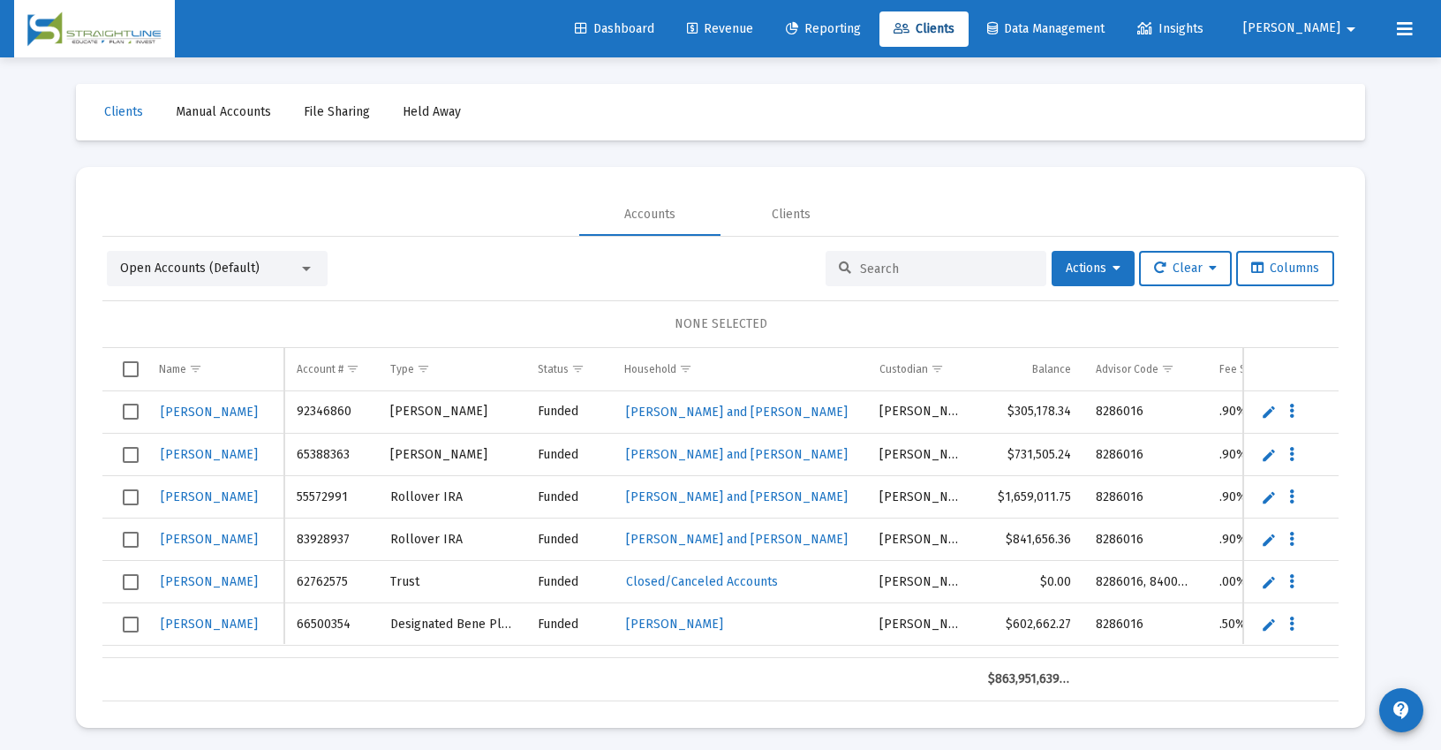
click at [876, 271] on input at bounding box center [946, 268] width 173 height 15
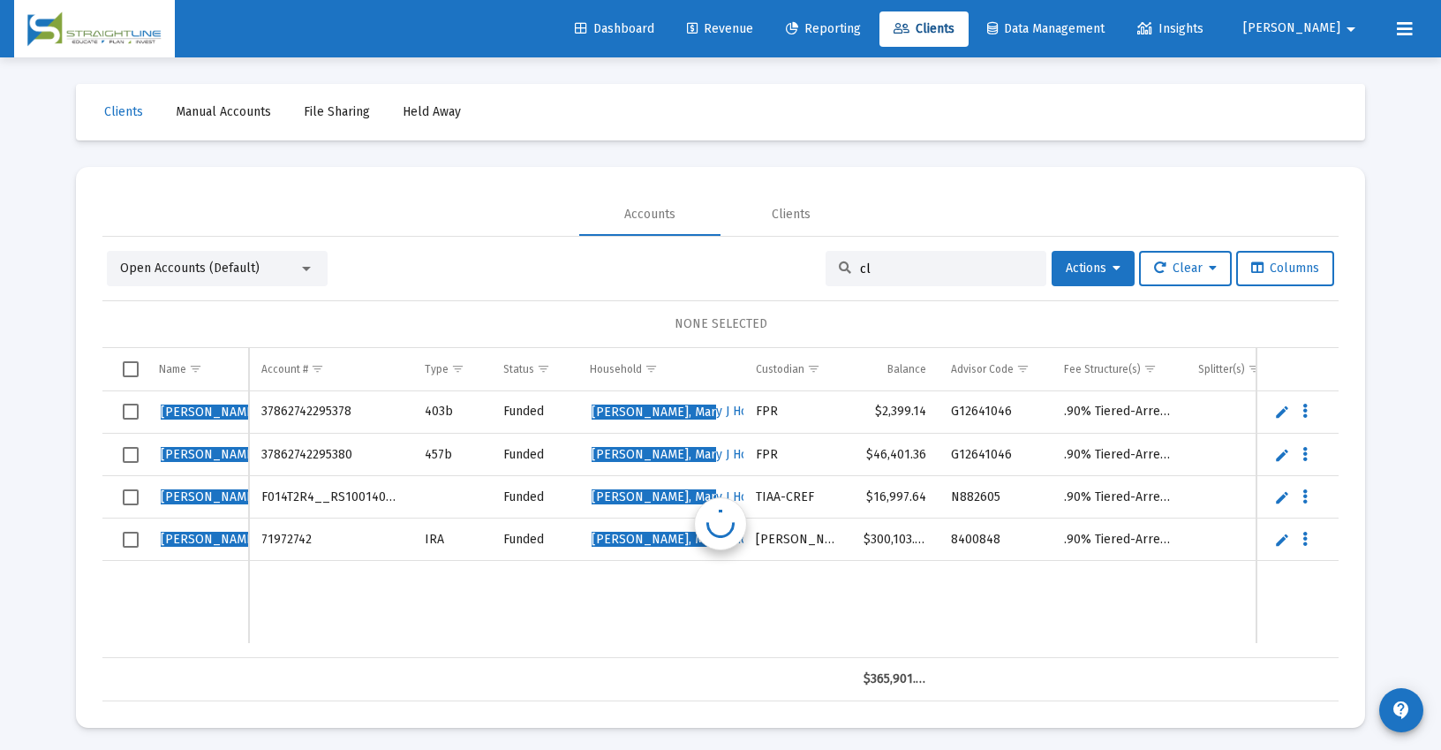
type input "c"
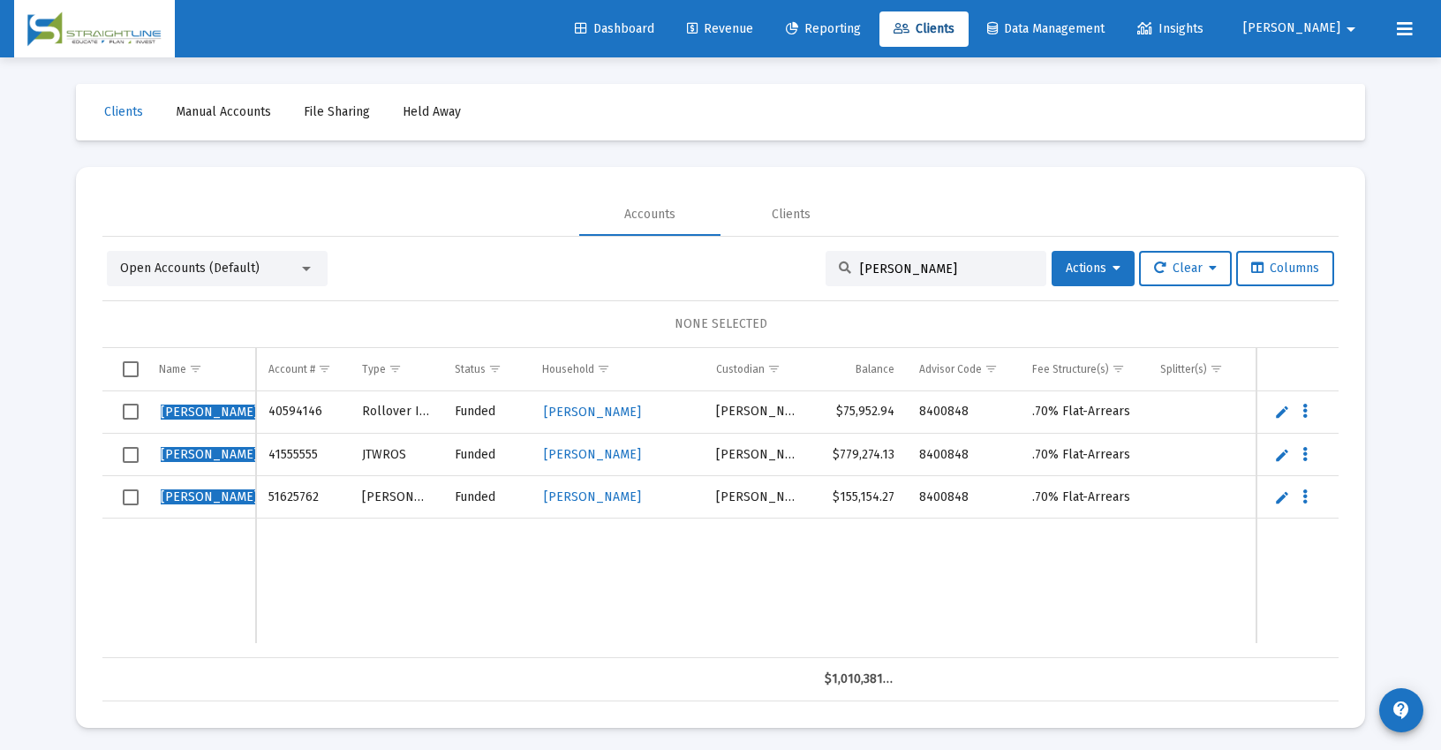
type input "[PERSON_NAME]"
click at [612, 453] on span "[PERSON_NAME]" at bounding box center [592, 454] width 97 height 15
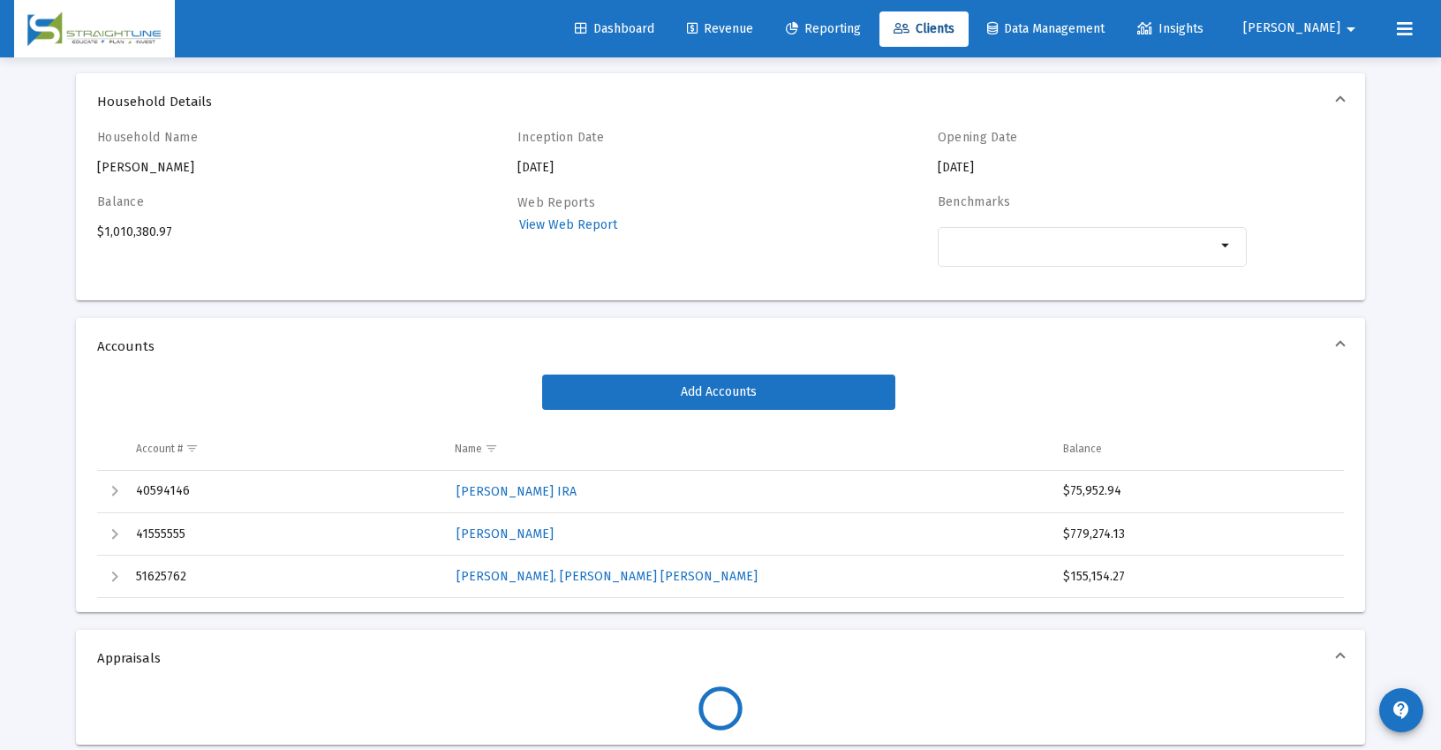
scroll to position [88, 0]
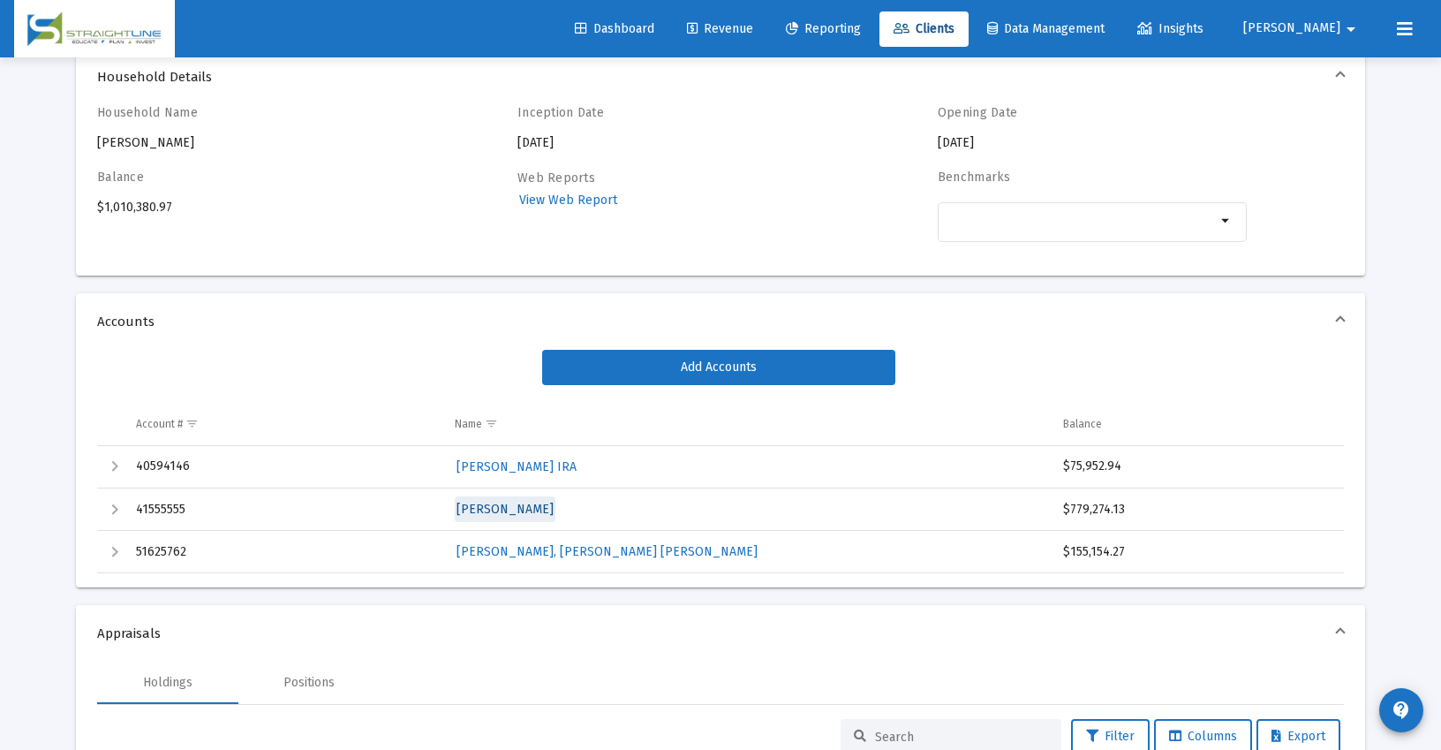
click at [510, 510] on span "[PERSON_NAME]" at bounding box center [505, 509] width 97 height 15
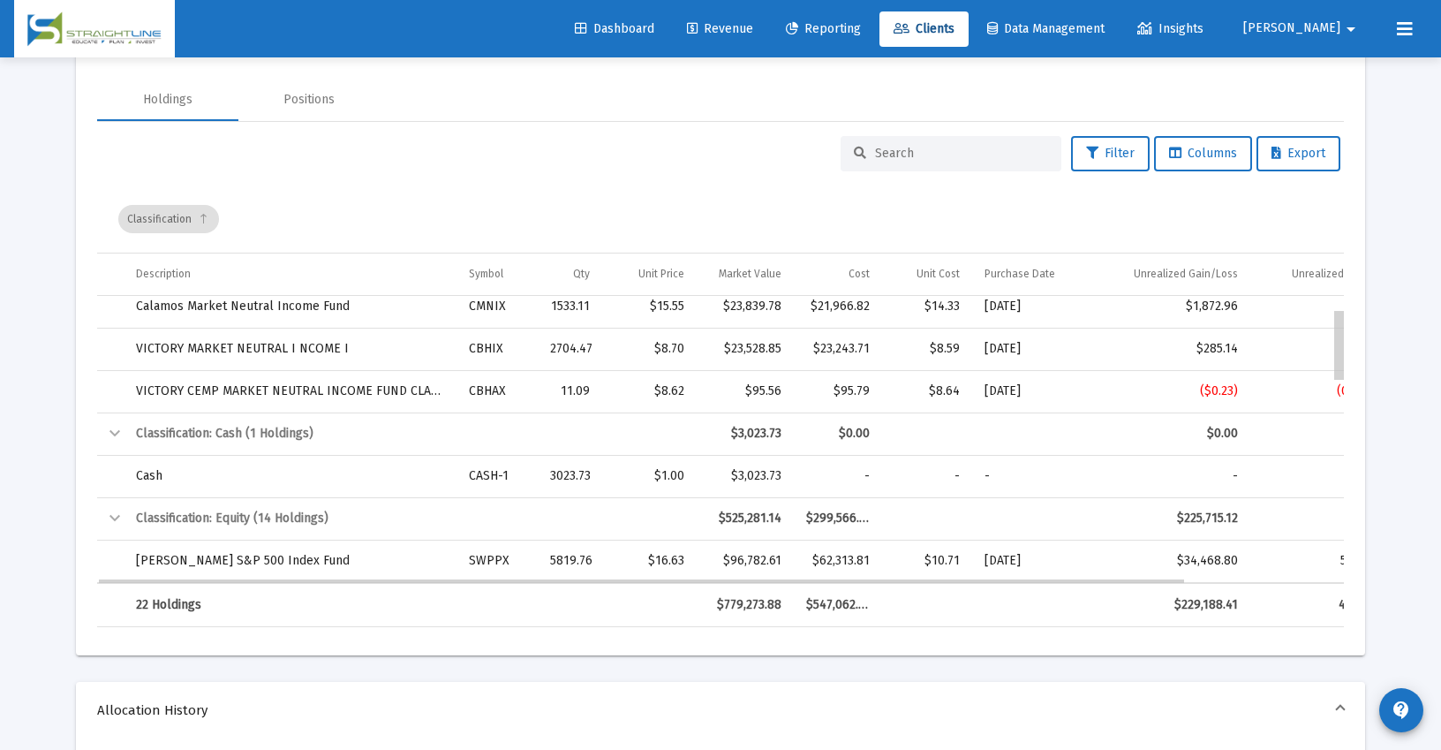
scroll to position [18, 0]
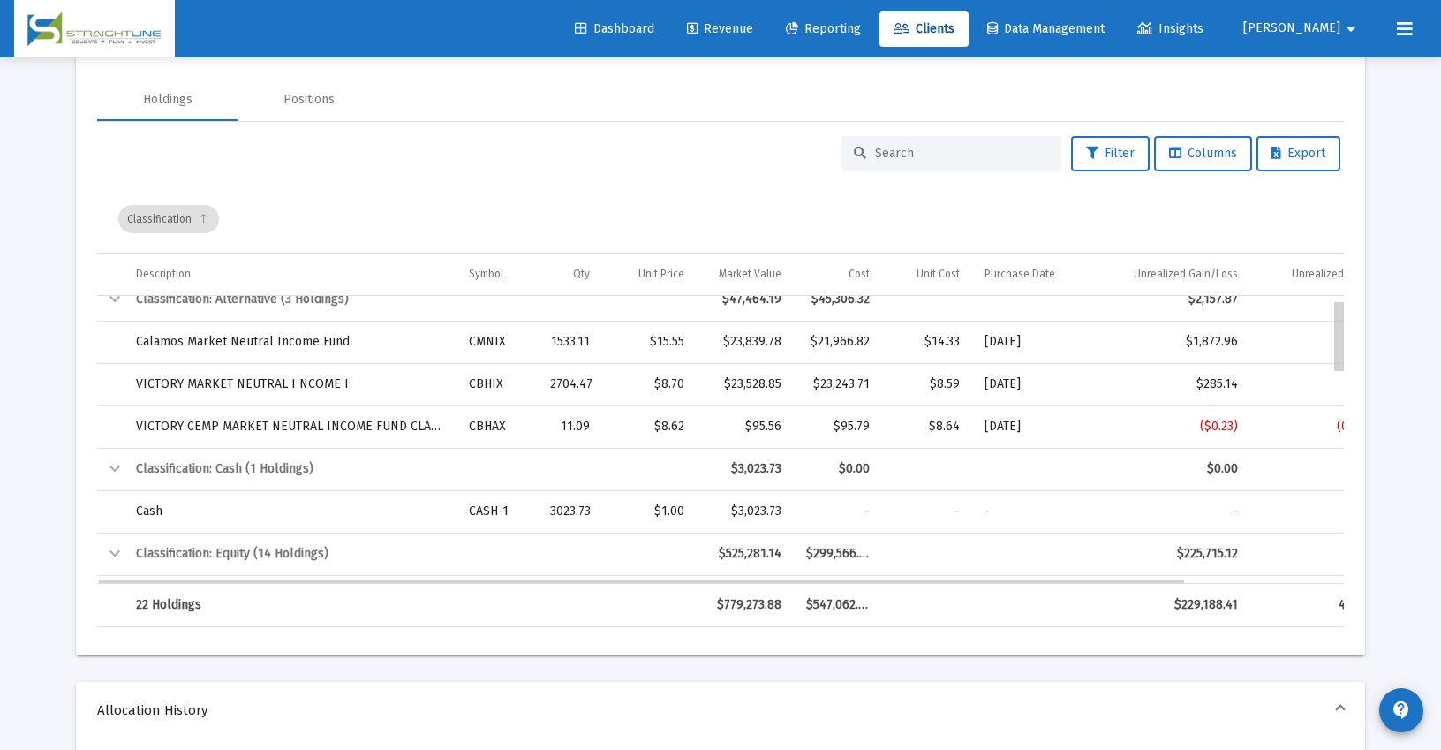
drag, startPoint x: 1340, startPoint y: 341, endPoint x: 1375, endPoint y: 380, distance: 51.9
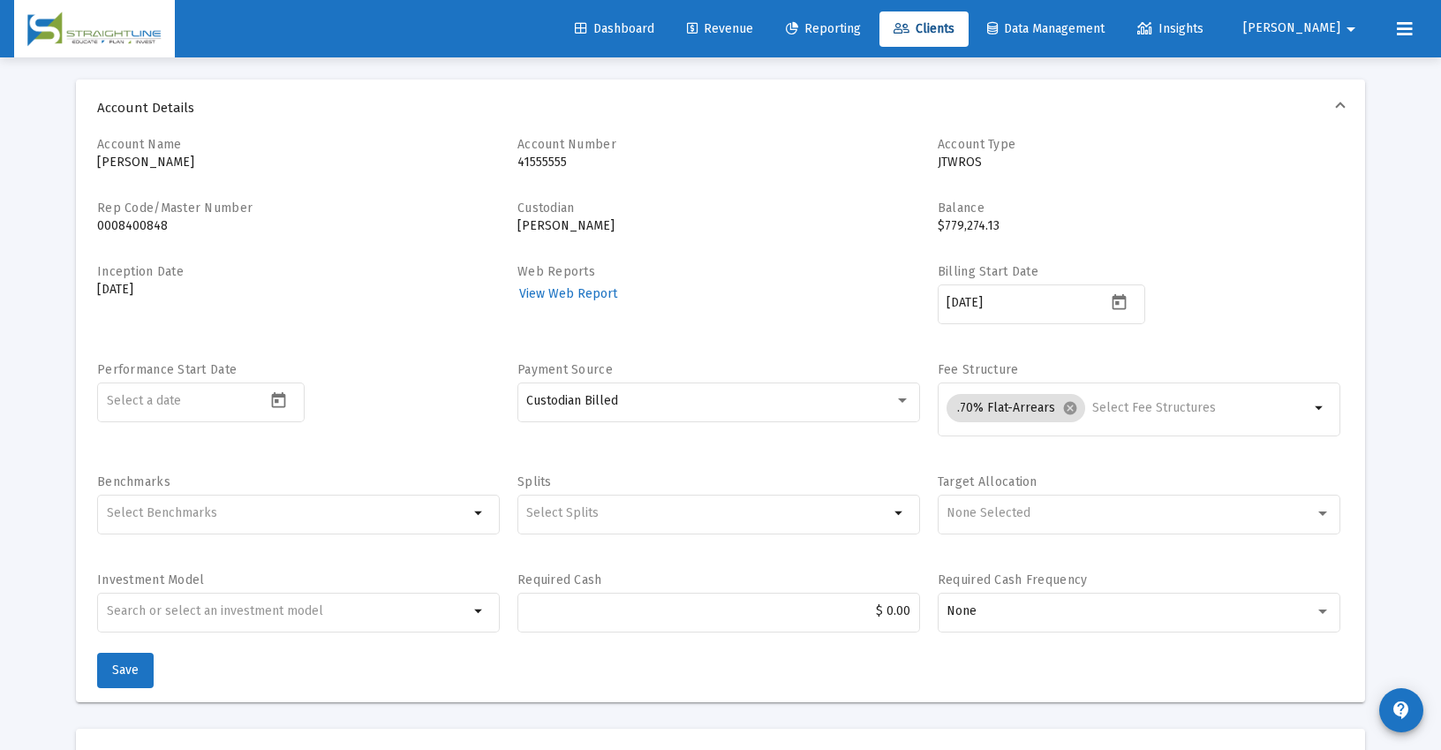
scroll to position [0, 0]
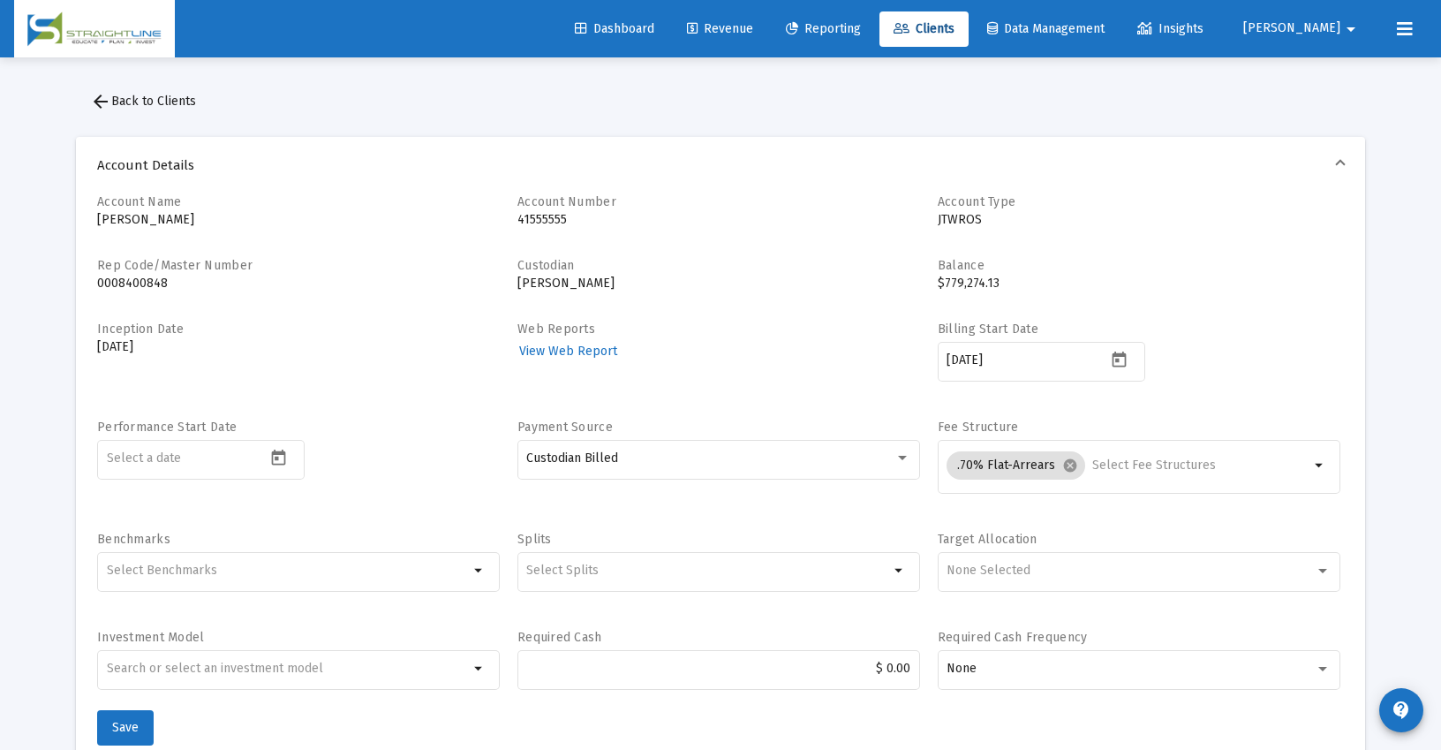
click at [127, 98] on span "arrow_back Back to Clients" at bounding box center [143, 101] width 106 height 15
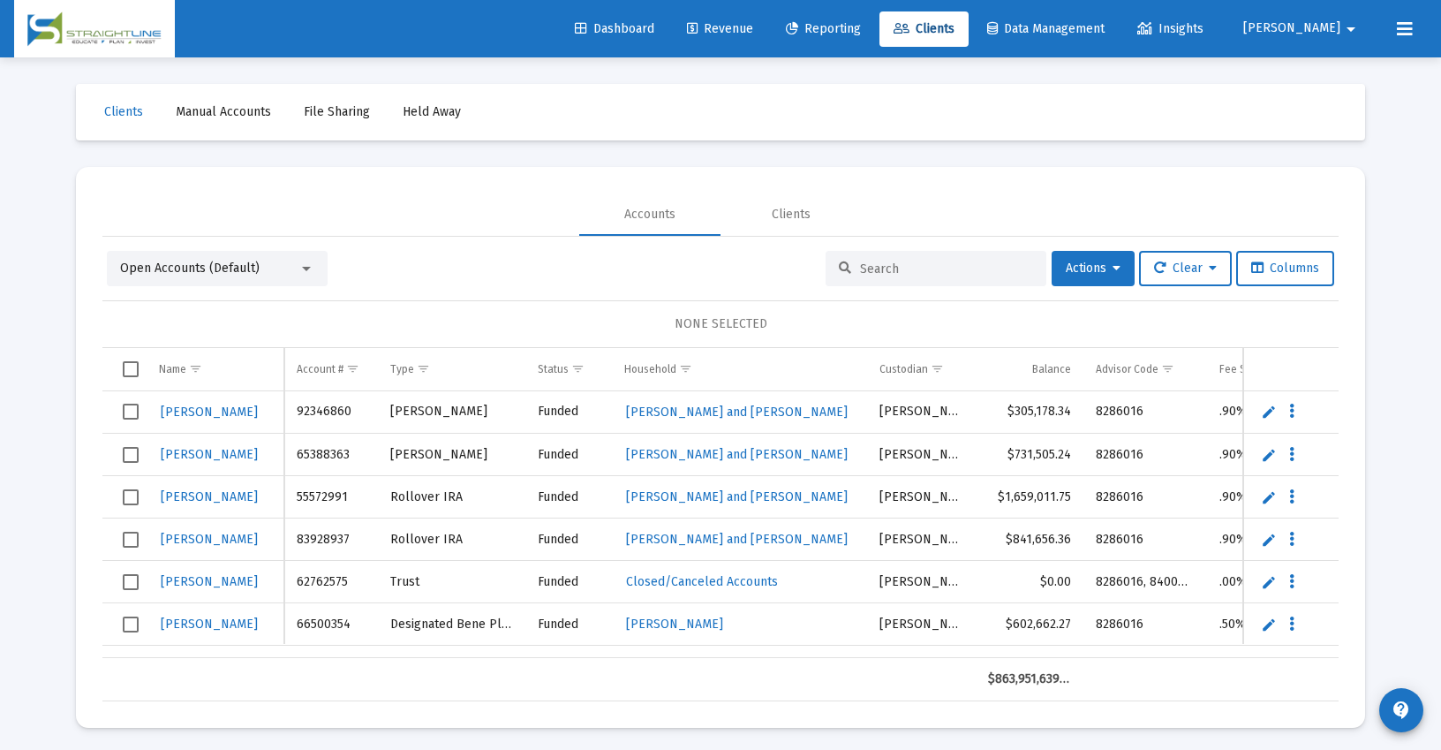
click at [871, 267] on input at bounding box center [946, 268] width 173 height 15
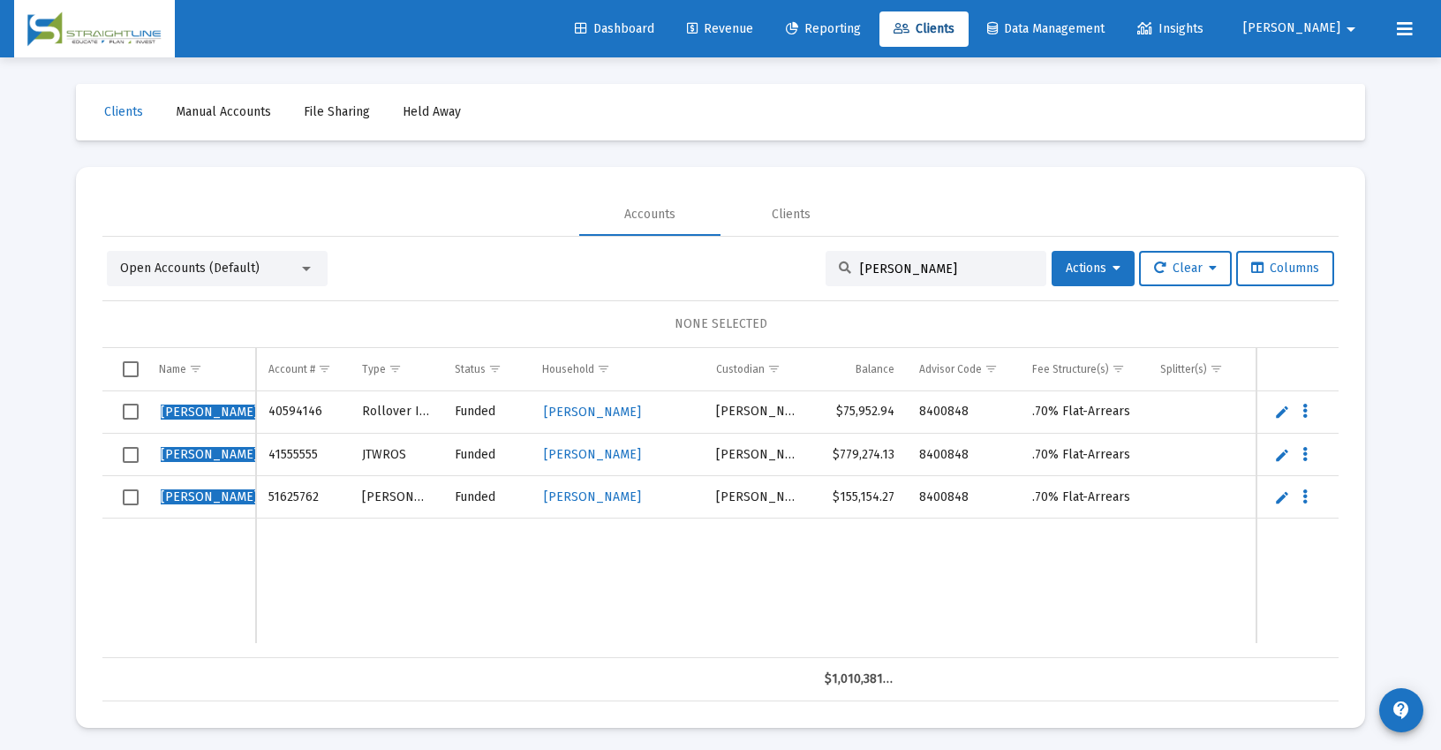
type input "[PERSON_NAME]"
click at [596, 496] on span "[PERSON_NAME]" at bounding box center [592, 496] width 97 height 15
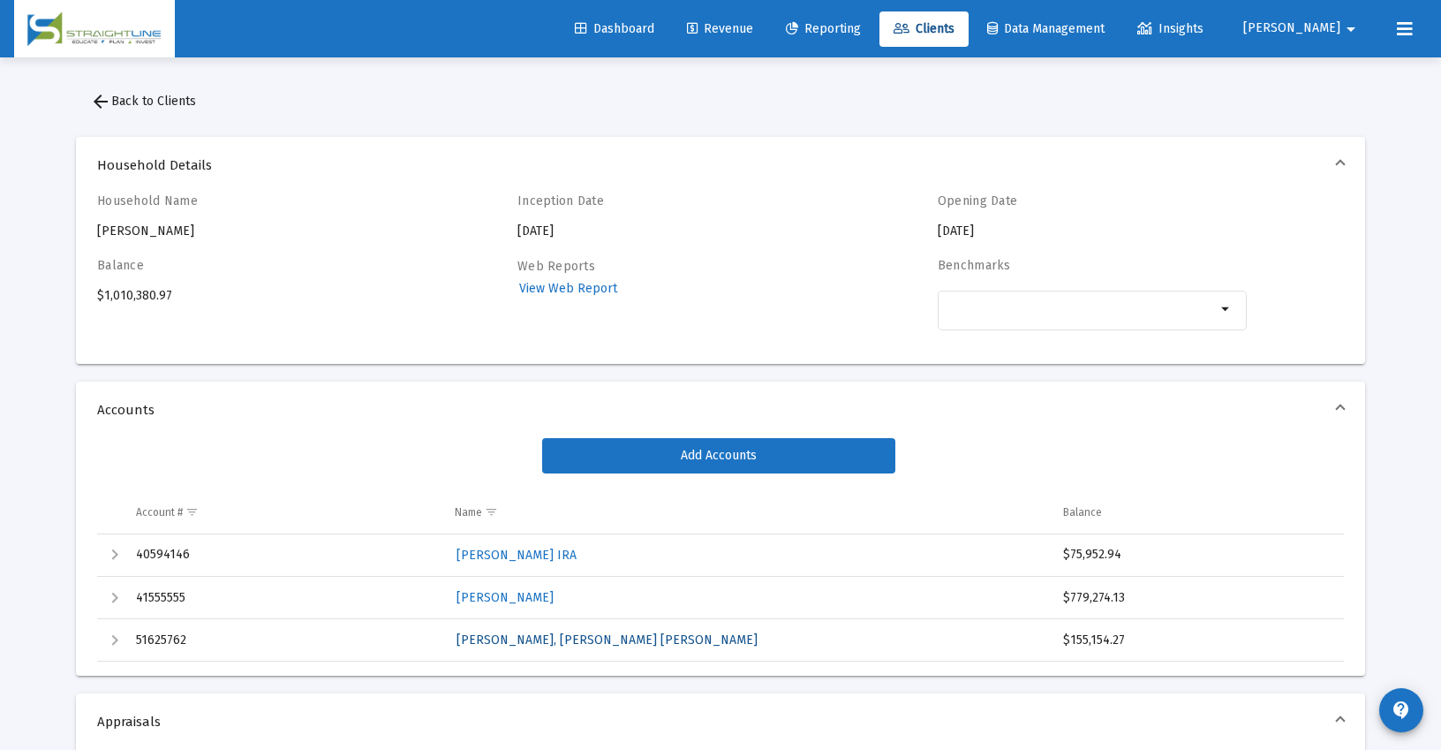
click at [529, 640] on span "[PERSON_NAME], [PERSON_NAME] [PERSON_NAME]" at bounding box center [607, 639] width 301 height 15
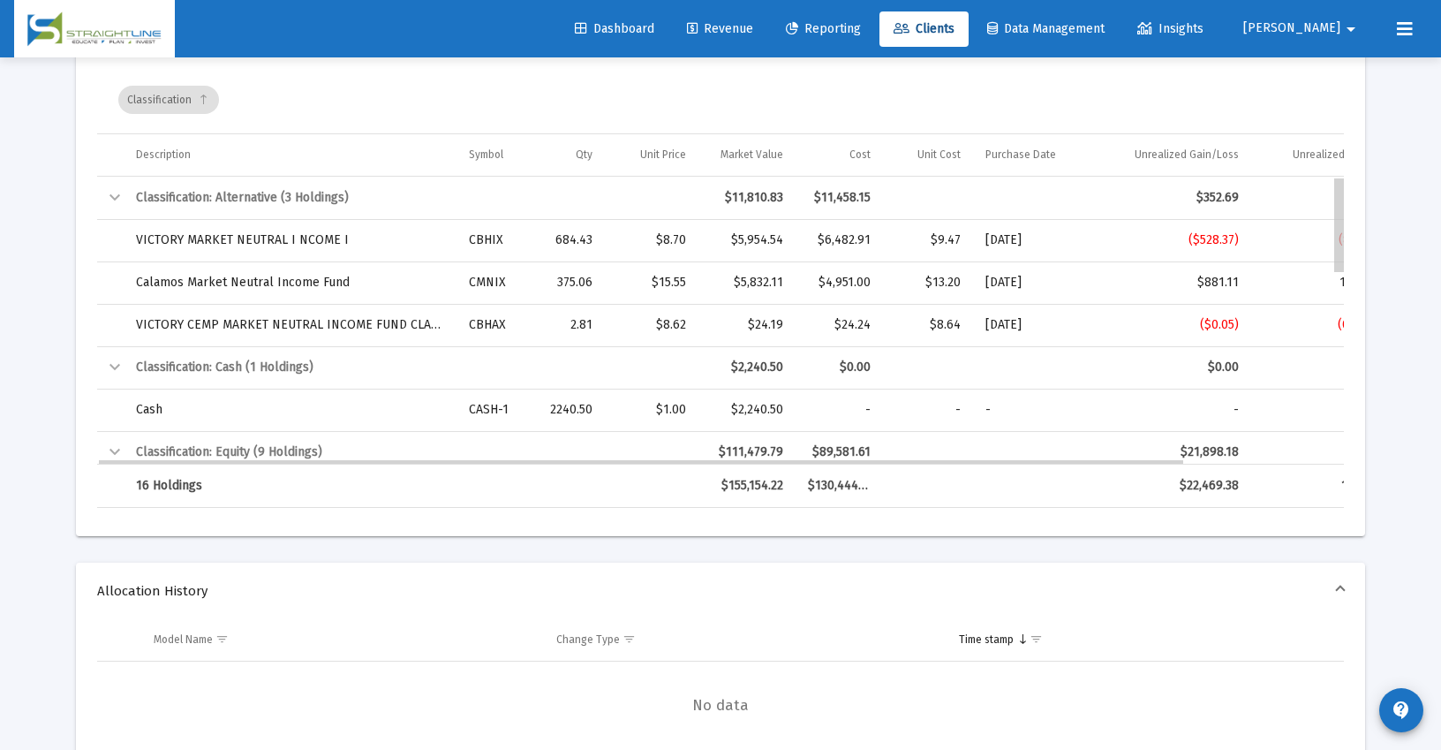
drag, startPoint x: 1341, startPoint y: 229, endPoint x: 1340, endPoint y: 175, distance: 53.9
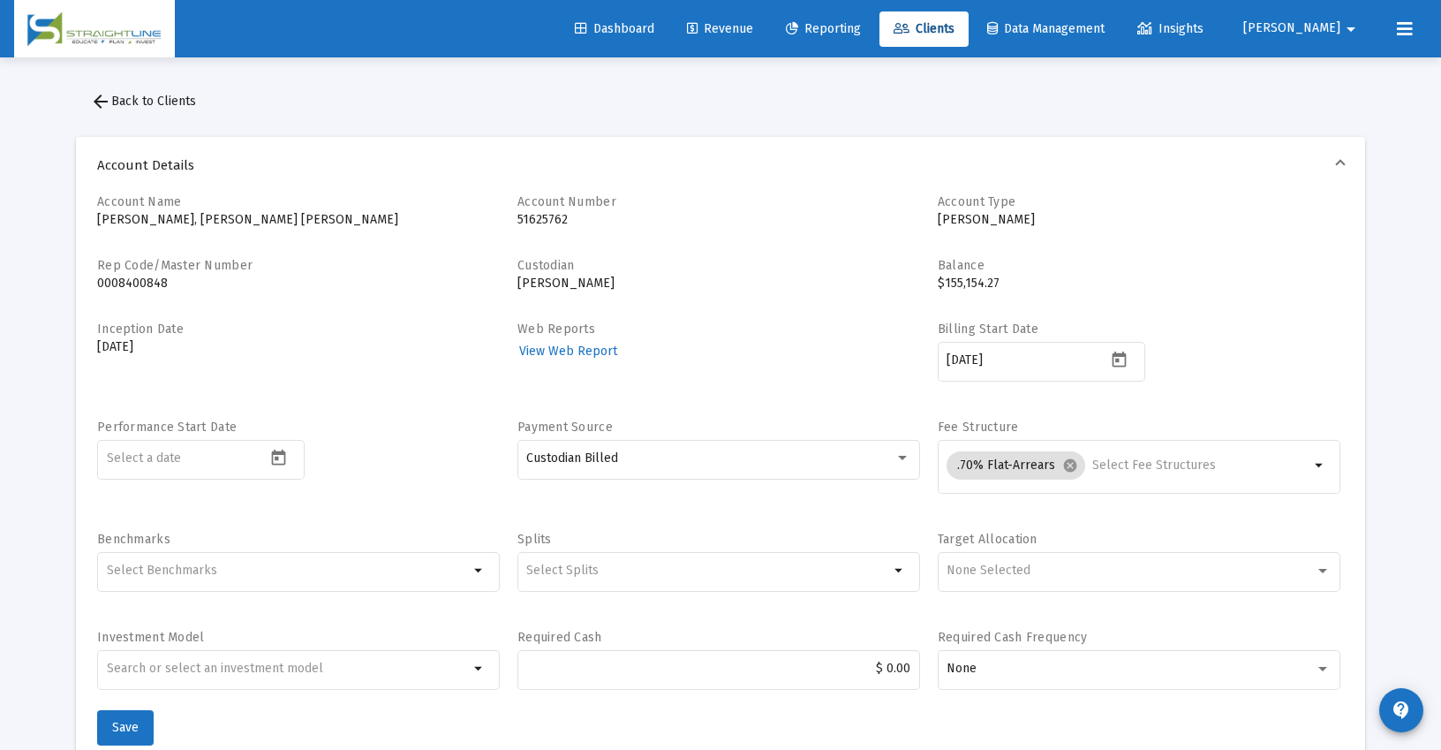
click at [138, 102] on span "arrow_back Back to Clients" at bounding box center [143, 101] width 106 height 15
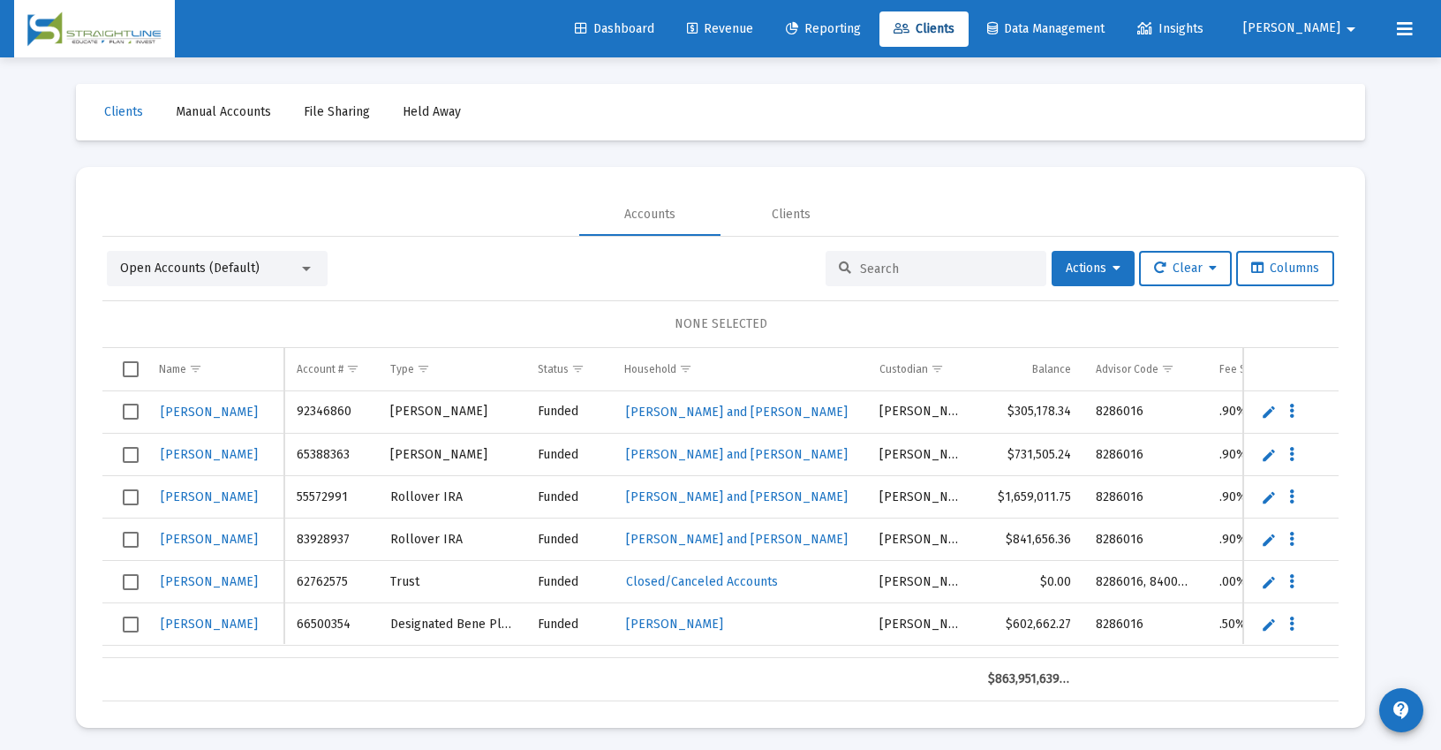
click at [864, 268] on input at bounding box center [946, 268] width 173 height 15
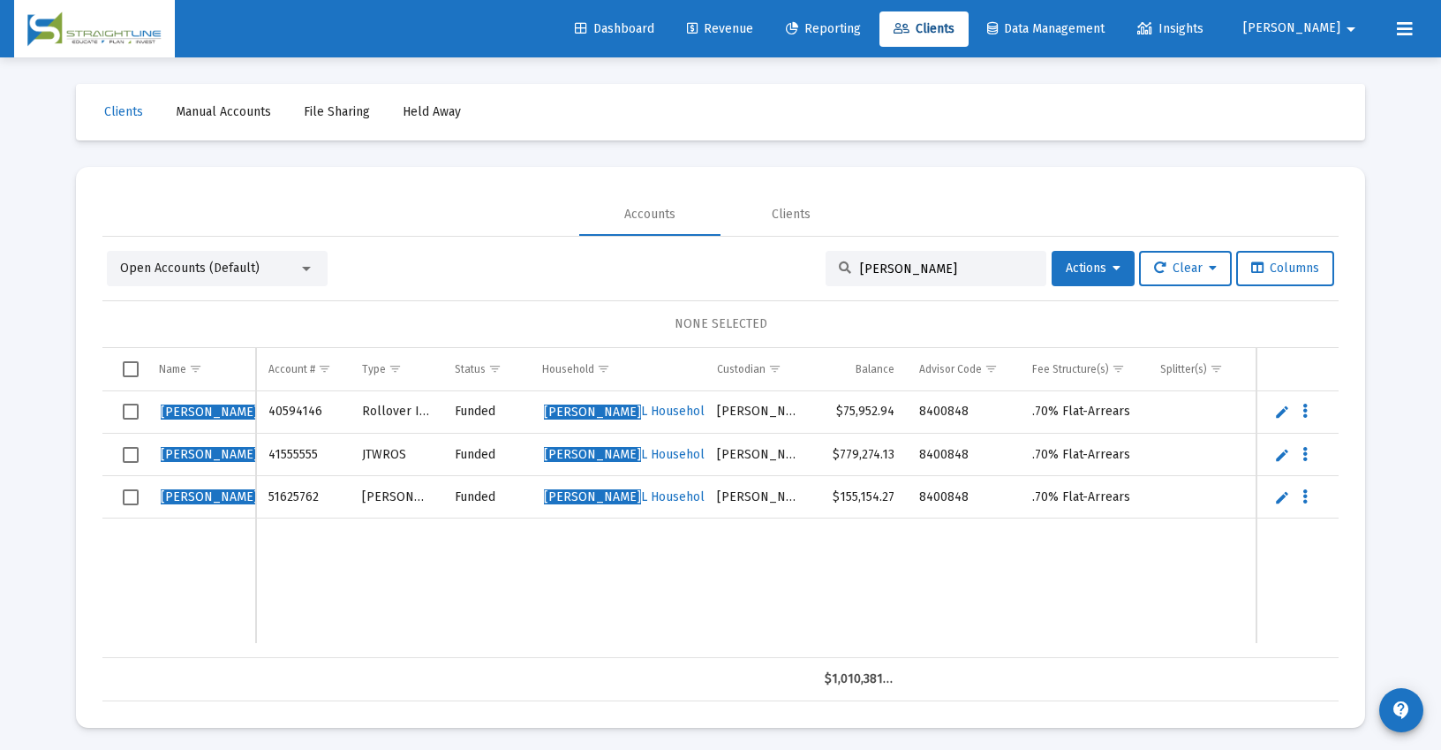
type input "[PERSON_NAME]"
click at [196, 410] on span "[PERSON_NAME]" at bounding box center [209, 411] width 97 height 15
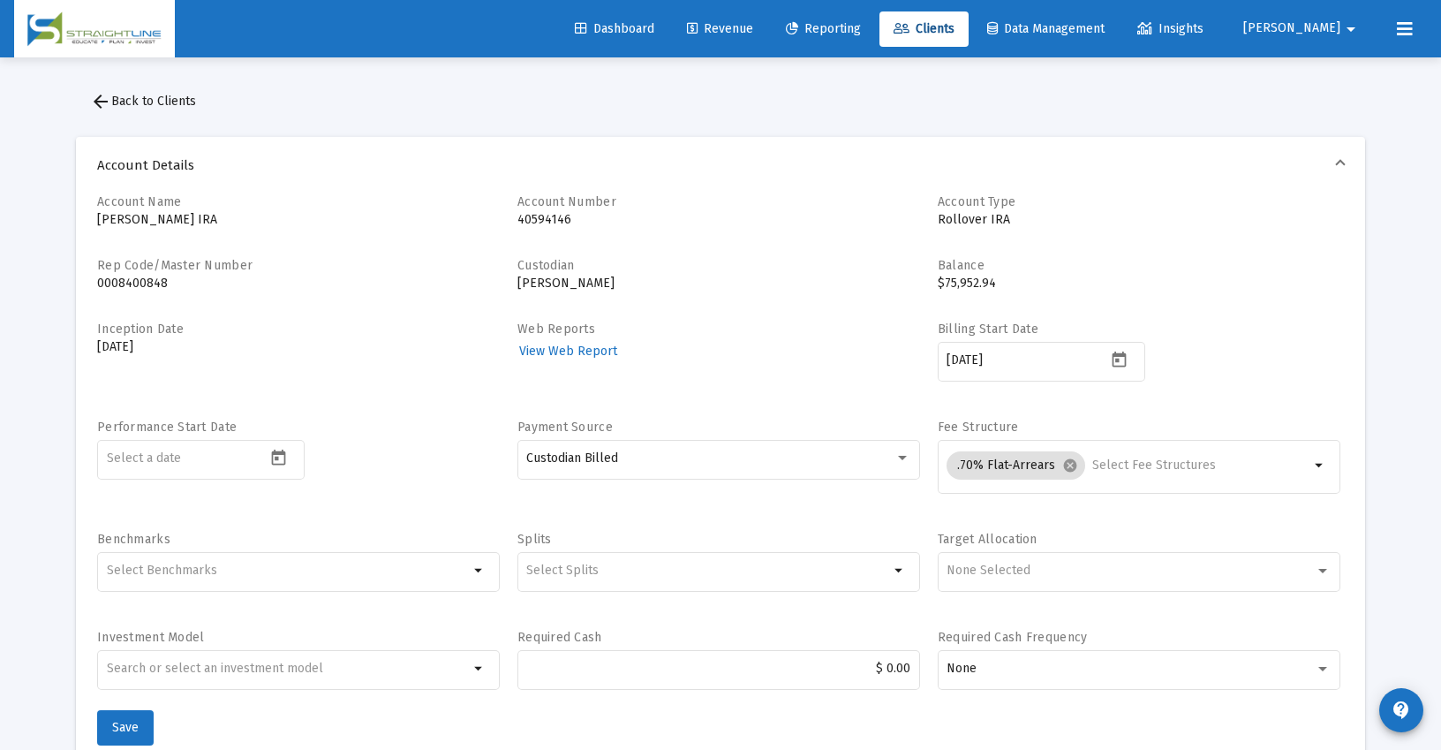
click at [138, 103] on span "arrow_back Back to Clients" at bounding box center [143, 101] width 106 height 15
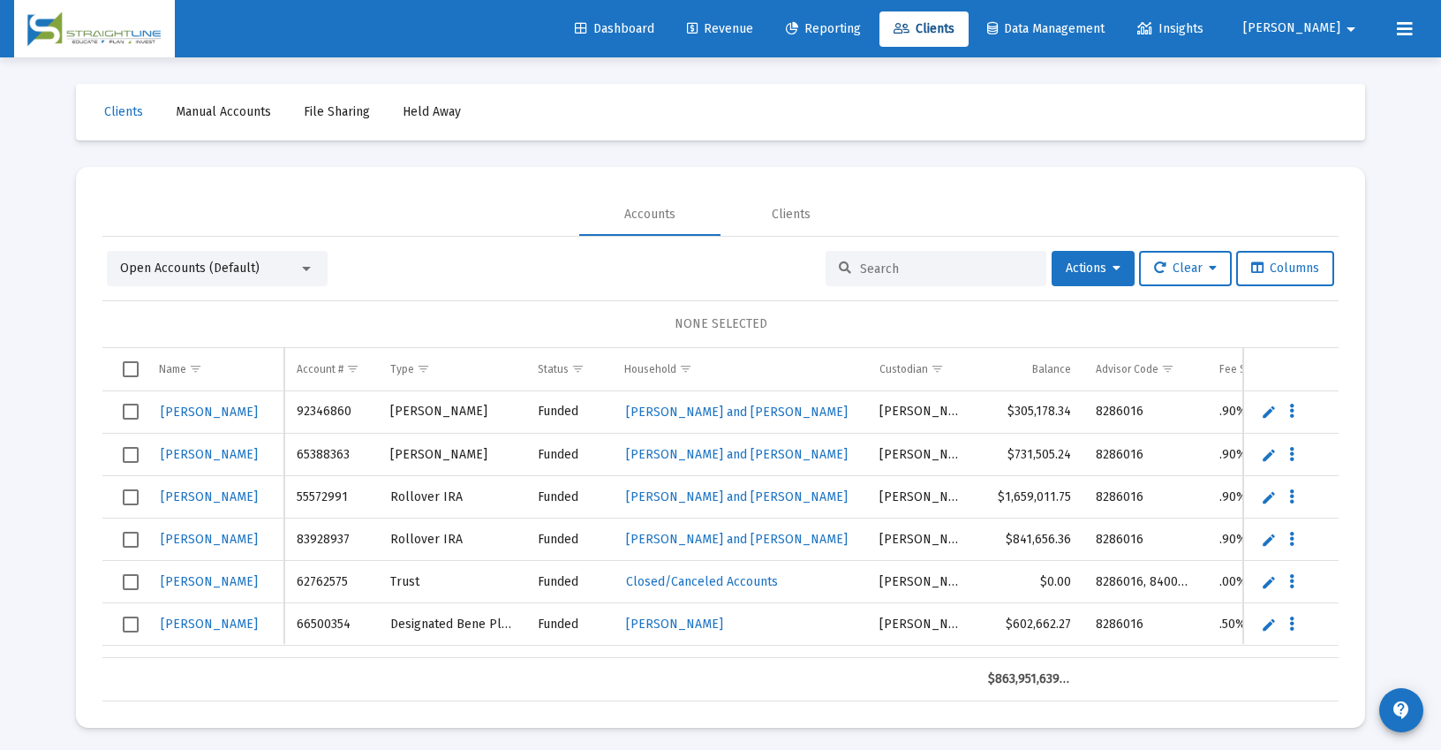
click at [41, 554] on div "Loading... Clients Manual Accounts File Sharing Held Away Accounts Clients Open…" at bounding box center [720, 377] width 1441 height 754
click at [43, 109] on div "Loading... Clients Manual Accounts File Sharing Held Away Accounts Clients Open…" at bounding box center [720, 377] width 1441 height 754
